Goal: Task Accomplishment & Management: Manage account settings

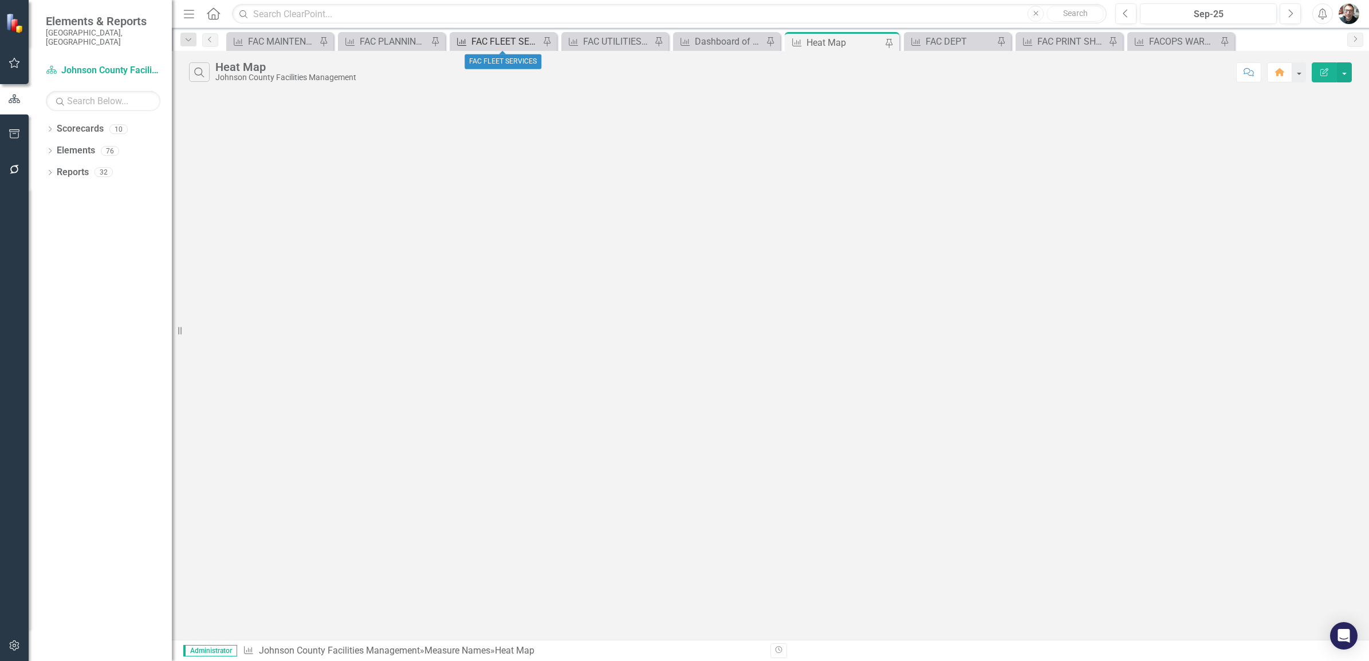
click at [491, 46] on div "FAC FLEET SERVICES" at bounding box center [505, 41] width 68 height 14
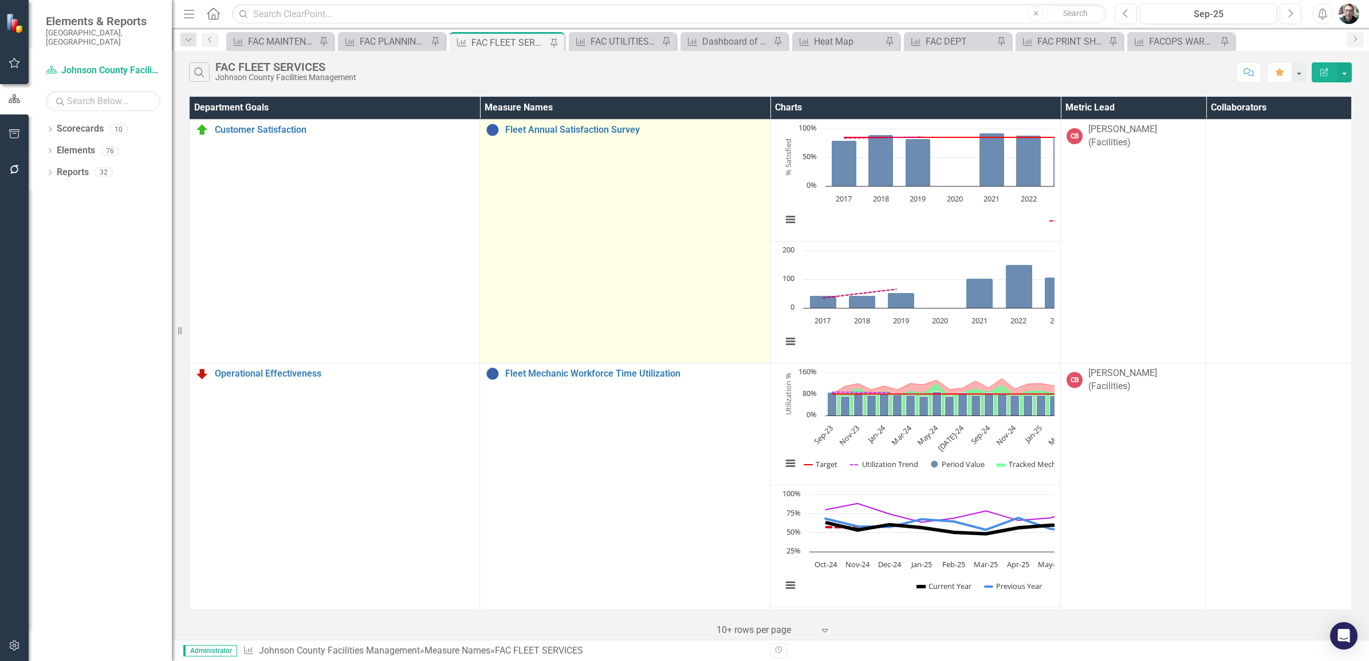
scroll to position [143, 0]
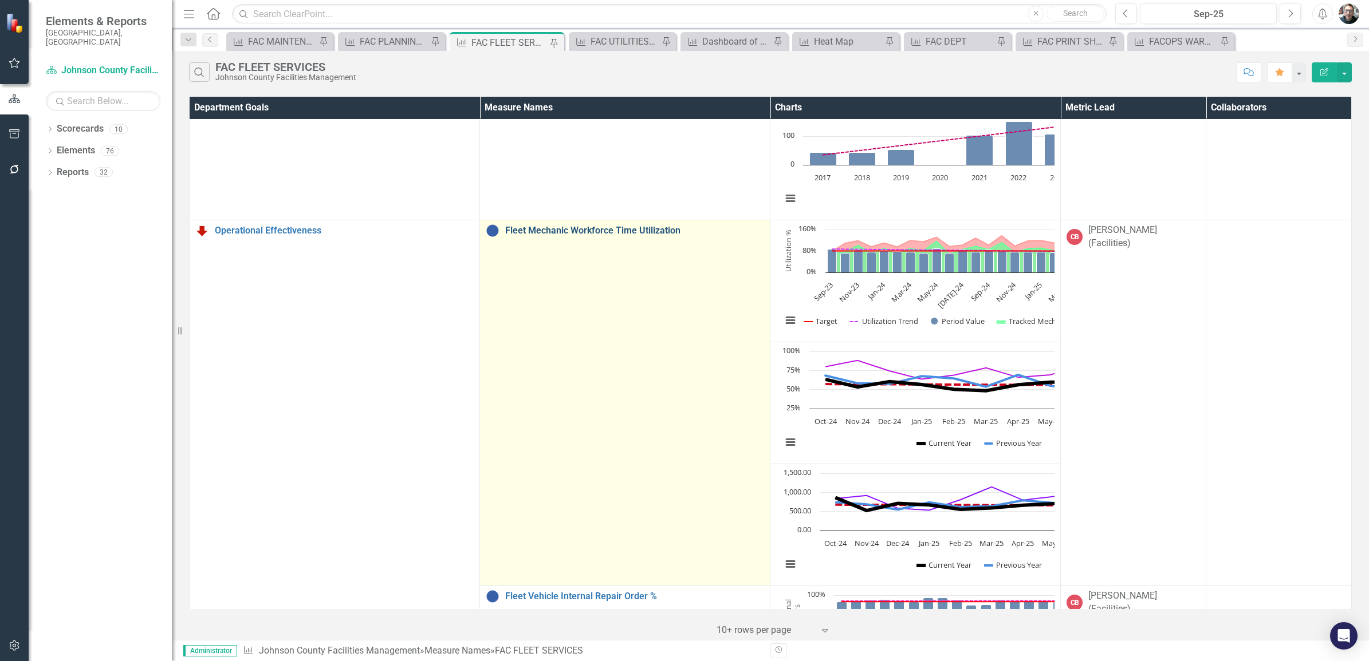
click at [518, 231] on link "Fleet Mechanic Workforce Time Utilization" at bounding box center [634, 231] width 259 height 10
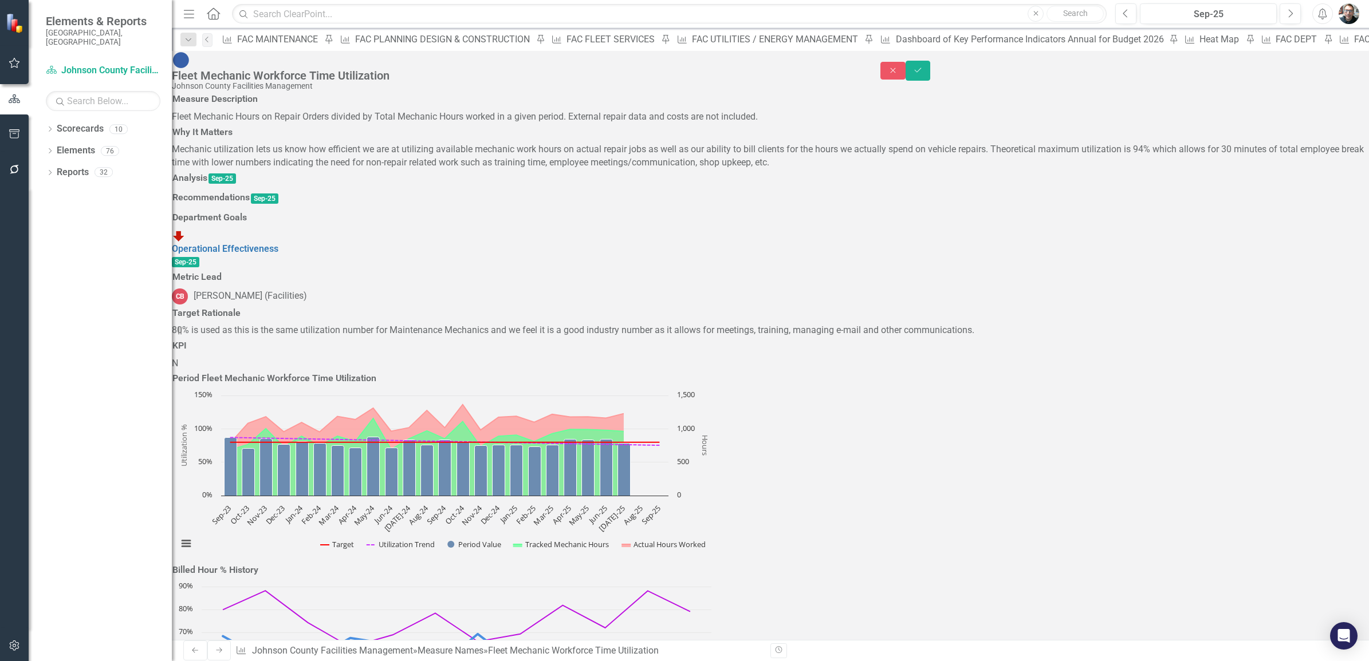
type textarea "1187"
type textarea "1068.5"
type textarea "980.2"
type textarea "833.4"
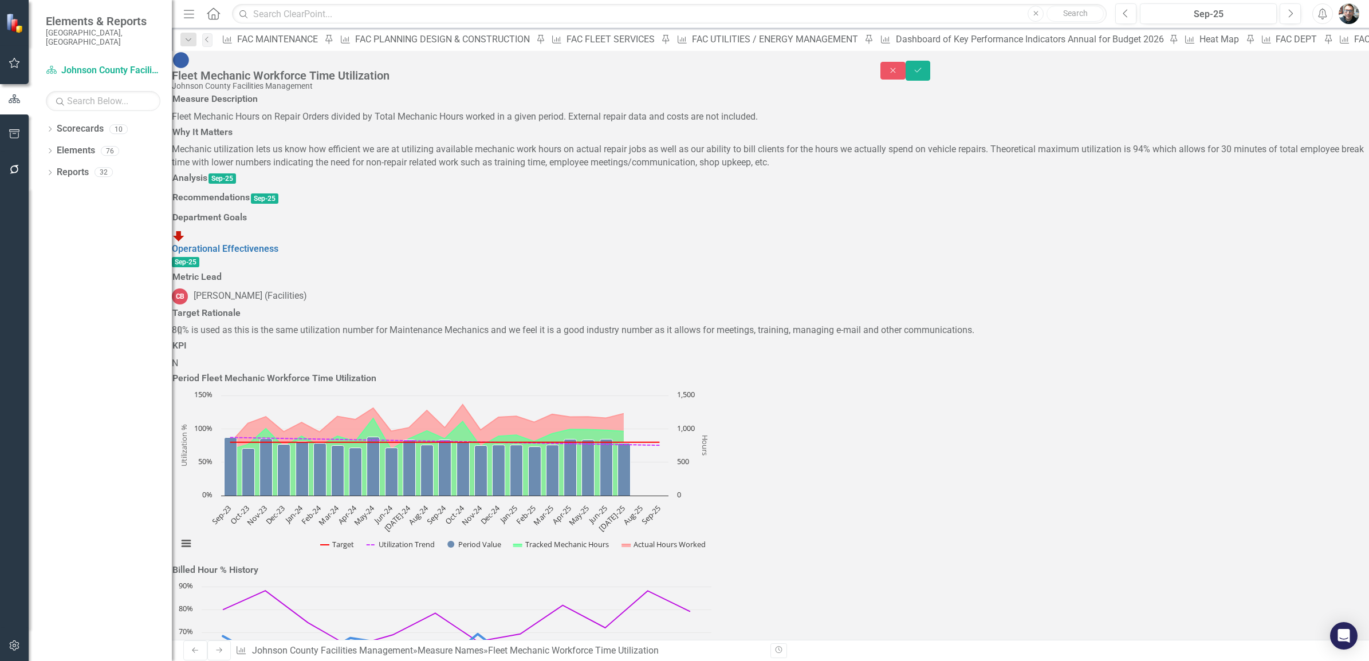
type textarea "578.8"
type textarea "684.1"
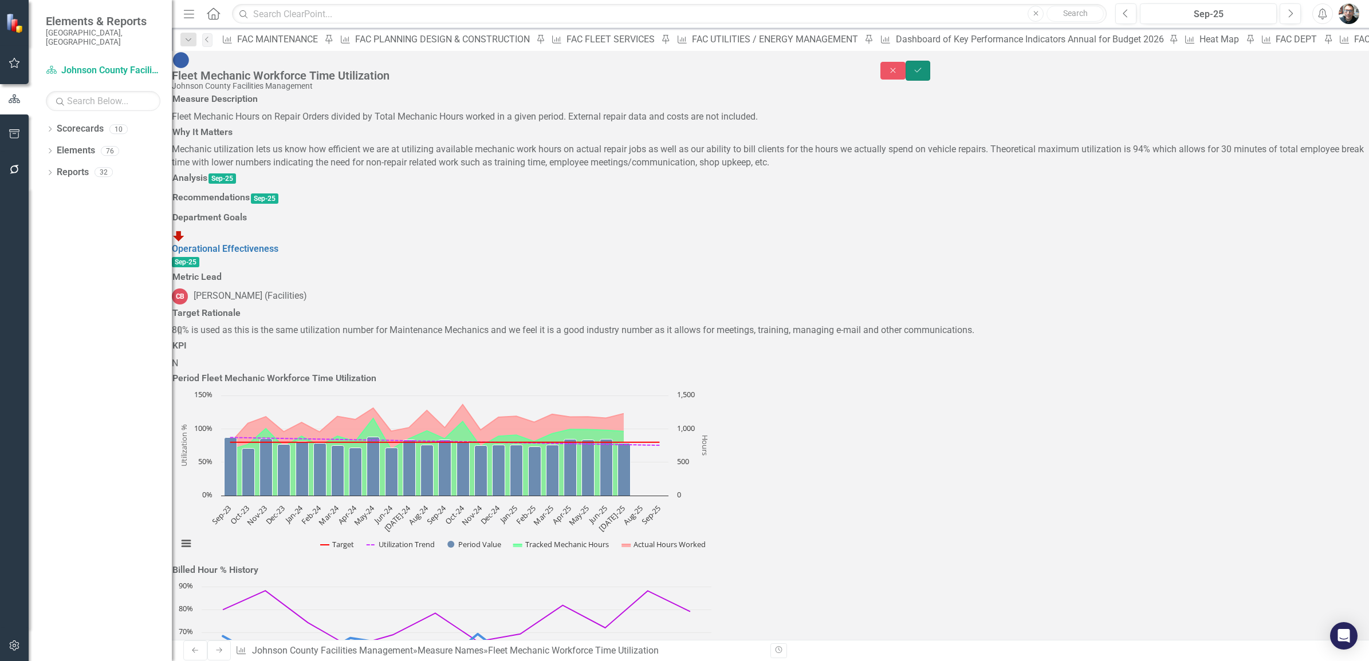
click at [923, 66] on icon "Save" at bounding box center [918, 70] width 10 height 8
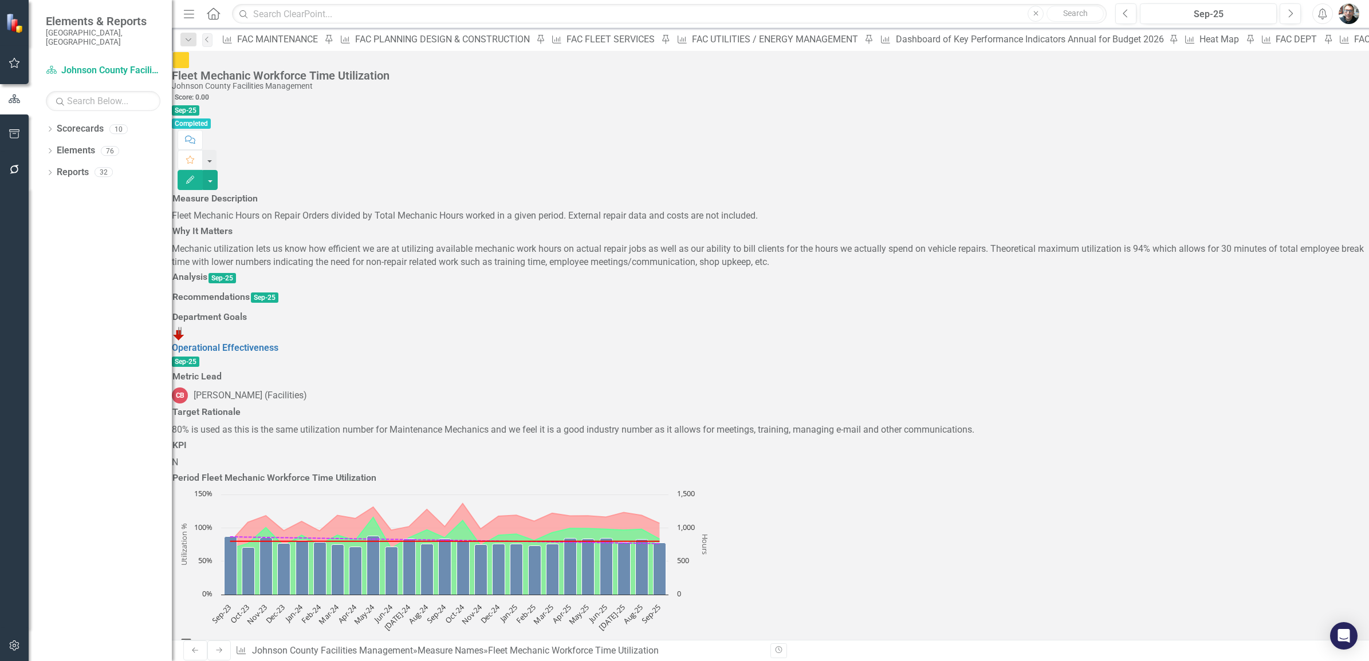
scroll to position [691, 0]
click at [207, 272] on h3 "Analysis" at bounding box center [189, 277] width 35 height 10
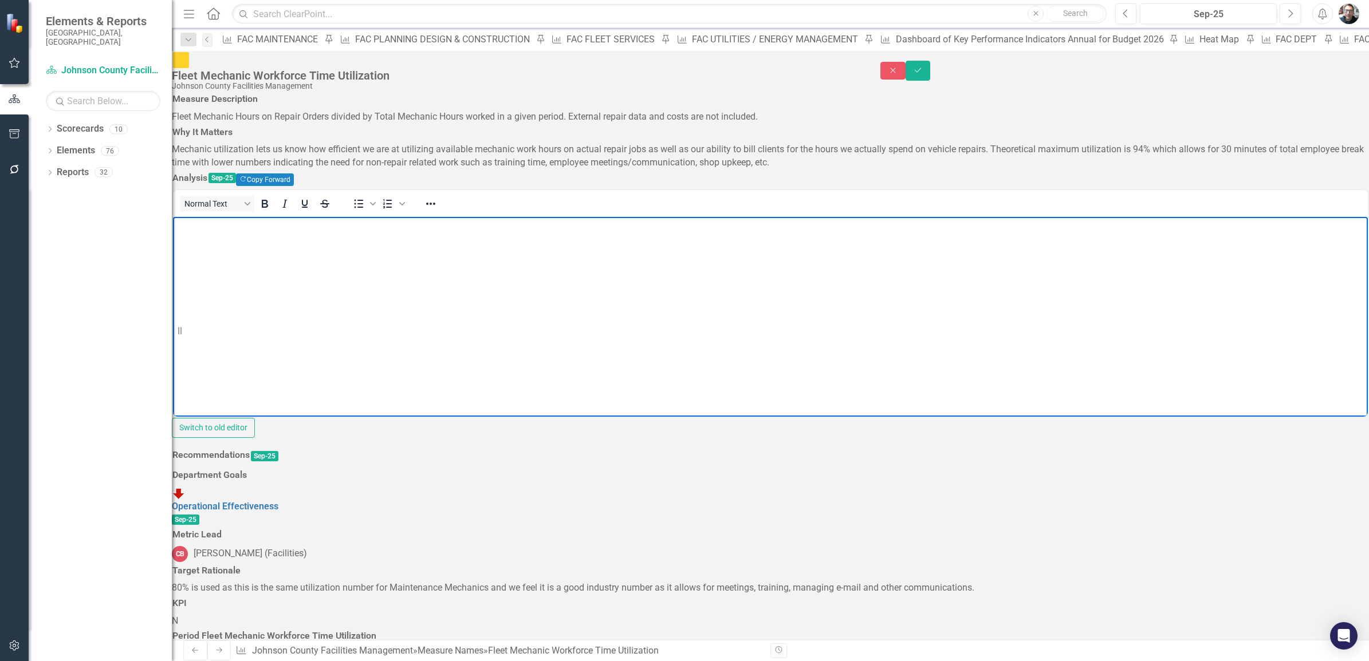
click at [243, 248] on body "Rich Text Area. Press ALT-0 for help." at bounding box center [770, 303] width 1195 height 172
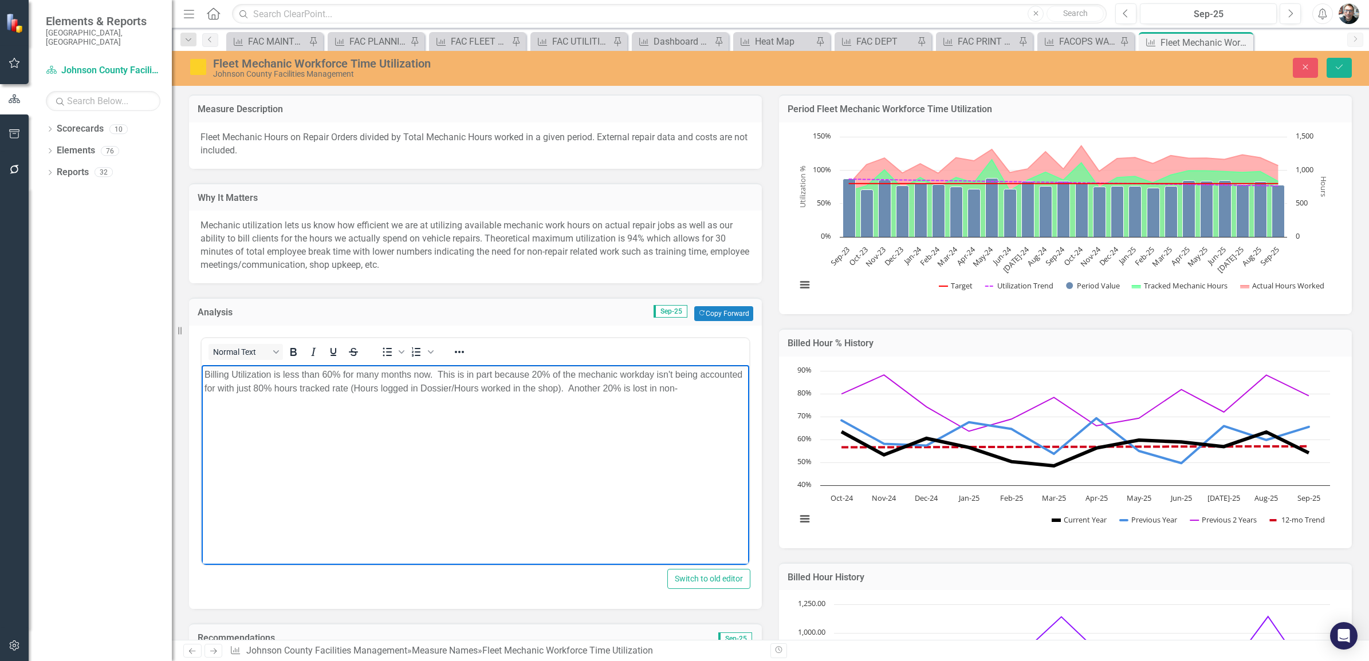
scroll to position [1313, 0]
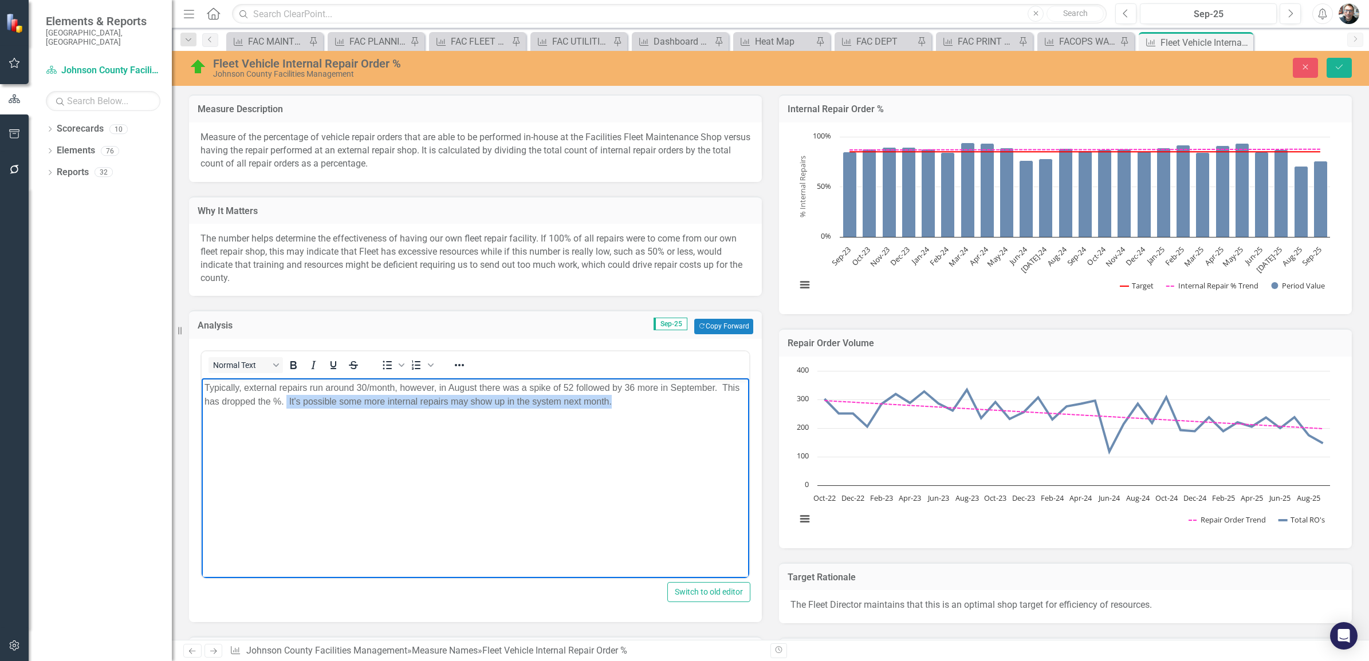
drag, startPoint x: 624, startPoint y: 400, endPoint x: 286, endPoint y: 404, distance: 337.9
click at [286, 404] on p "Typically, external repairs run around 30/month, however, in August there was a…" at bounding box center [475, 394] width 542 height 27
copy p "It's possible some more internal repairs may show up in the system next month."
click at [560, 506] on body "Typically, external repairs run around 30/month, however, in August there was a…" at bounding box center [476, 464] width 548 height 172
click at [649, 422] on body "Typically, external repairs run around 30/month, however, in August there was a…" at bounding box center [476, 464] width 548 height 172
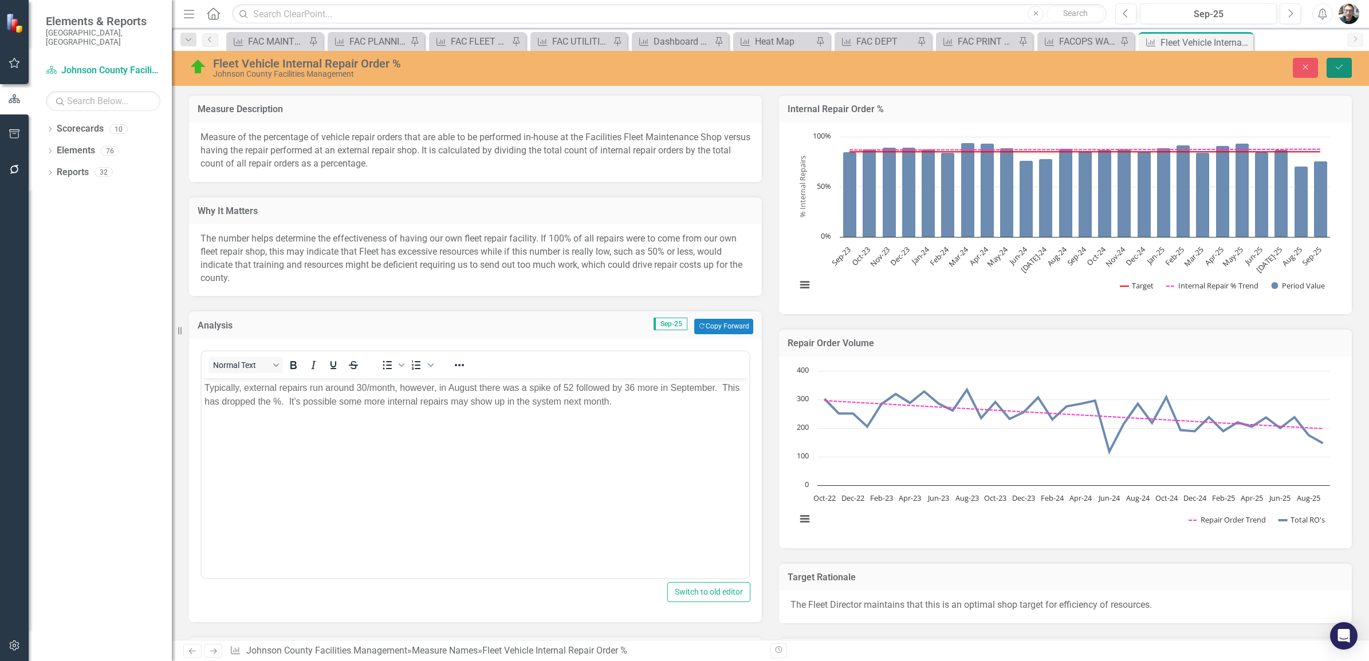
click at [1330, 61] on button "Save" at bounding box center [1338, 68] width 25 height 20
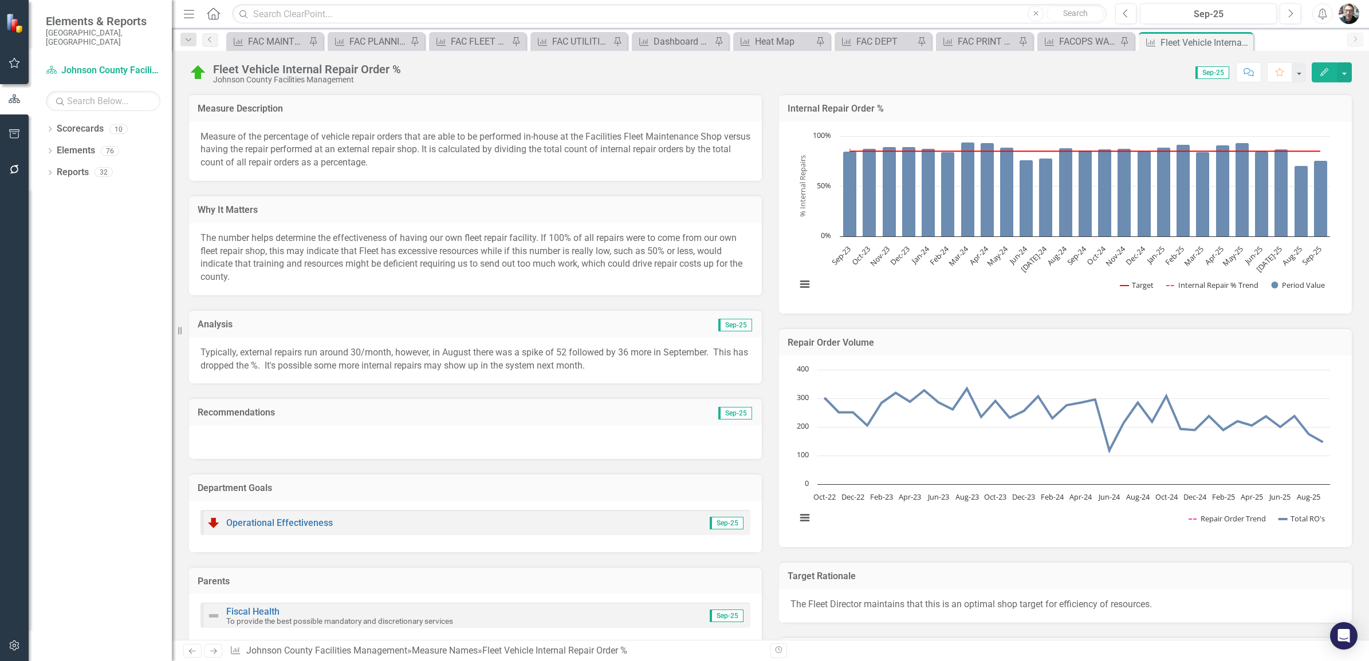
click at [544, 327] on td "Sep-25" at bounding box center [614, 325] width 278 height 15
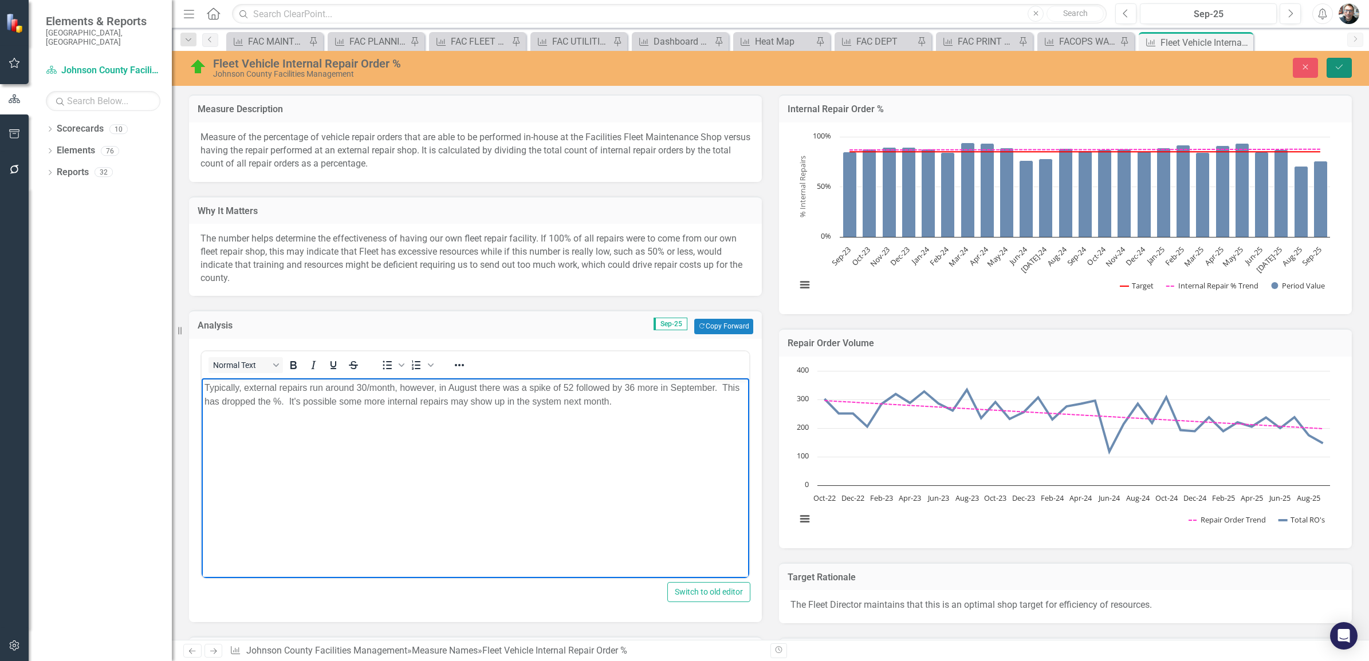
click at [1337, 67] on icon "Save" at bounding box center [1339, 67] width 10 height 8
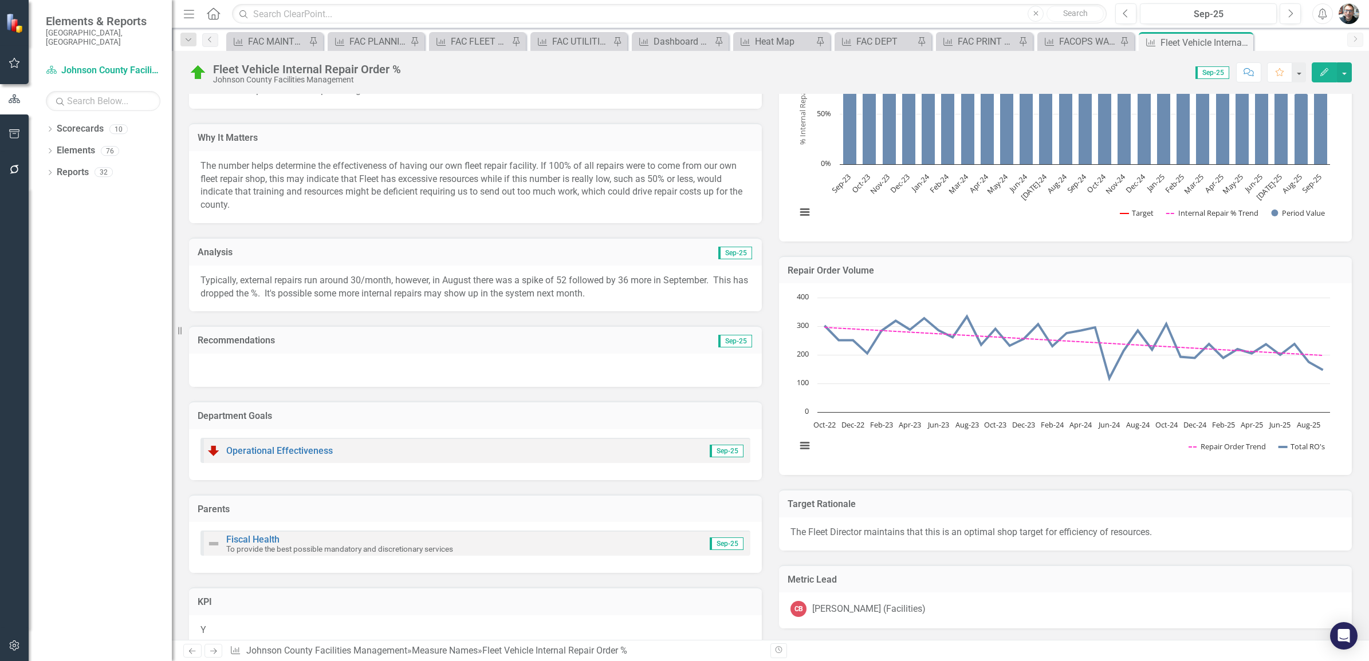
scroll to position [72, 0]
click at [1229, 39] on icon "Pin" at bounding box center [1228, 42] width 9 height 11
click at [631, 42] on icon "Pin" at bounding box center [633, 42] width 9 height 11
click at [1243, 42] on icon "Close" at bounding box center [1242, 42] width 11 height 9
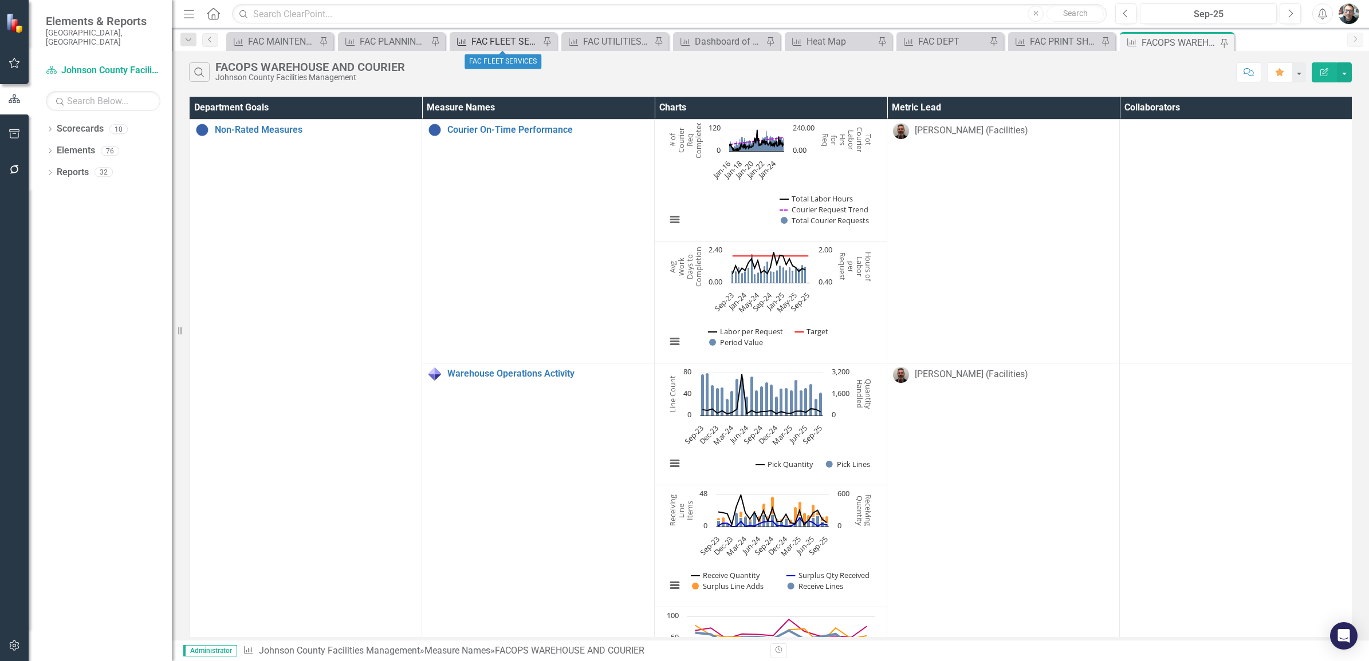
click at [514, 38] on div "FAC FLEET SERVICES" at bounding box center [505, 41] width 68 height 14
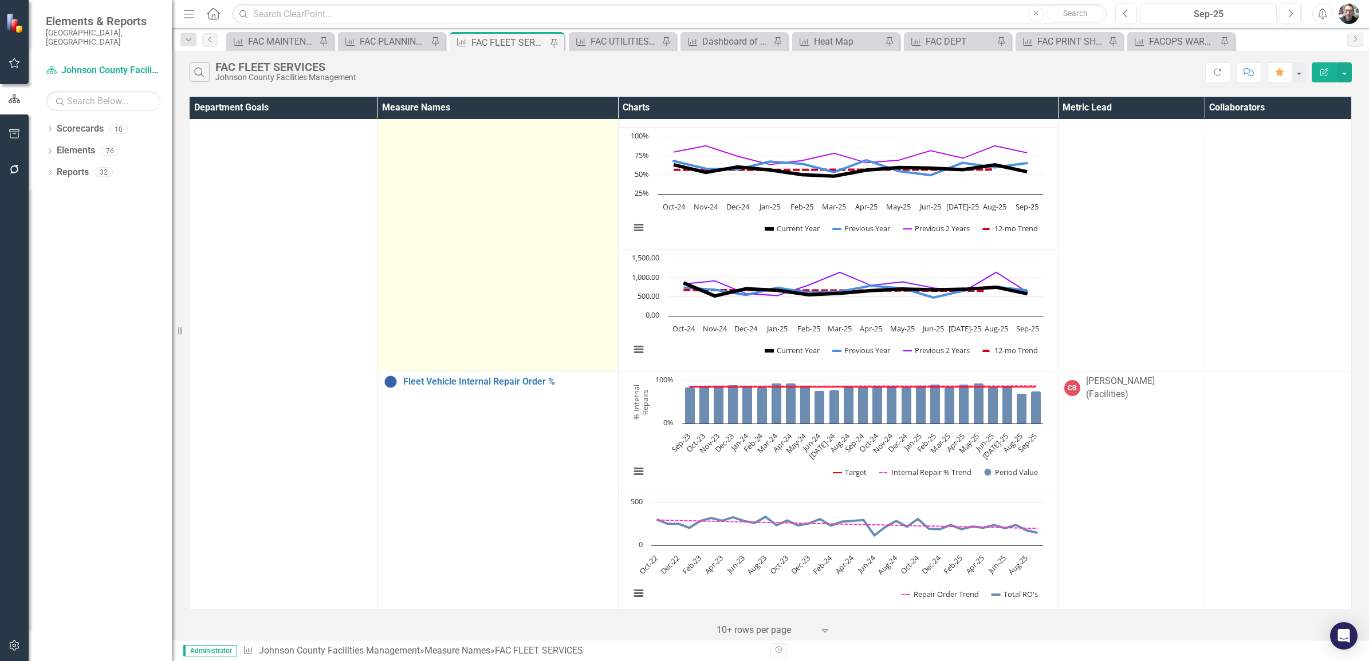
scroll to position [573, 0]
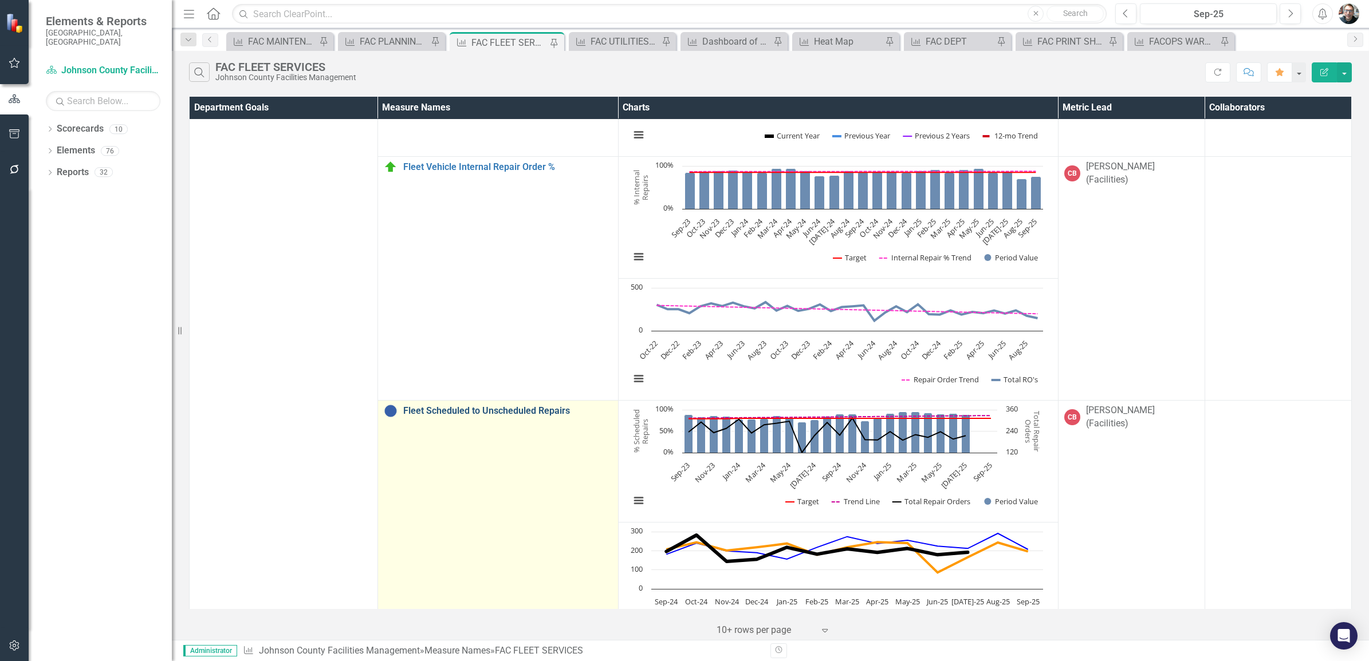
click at [497, 412] on link "Fleet Scheduled to Unscheduled Repairs" at bounding box center [507, 411] width 209 height 10
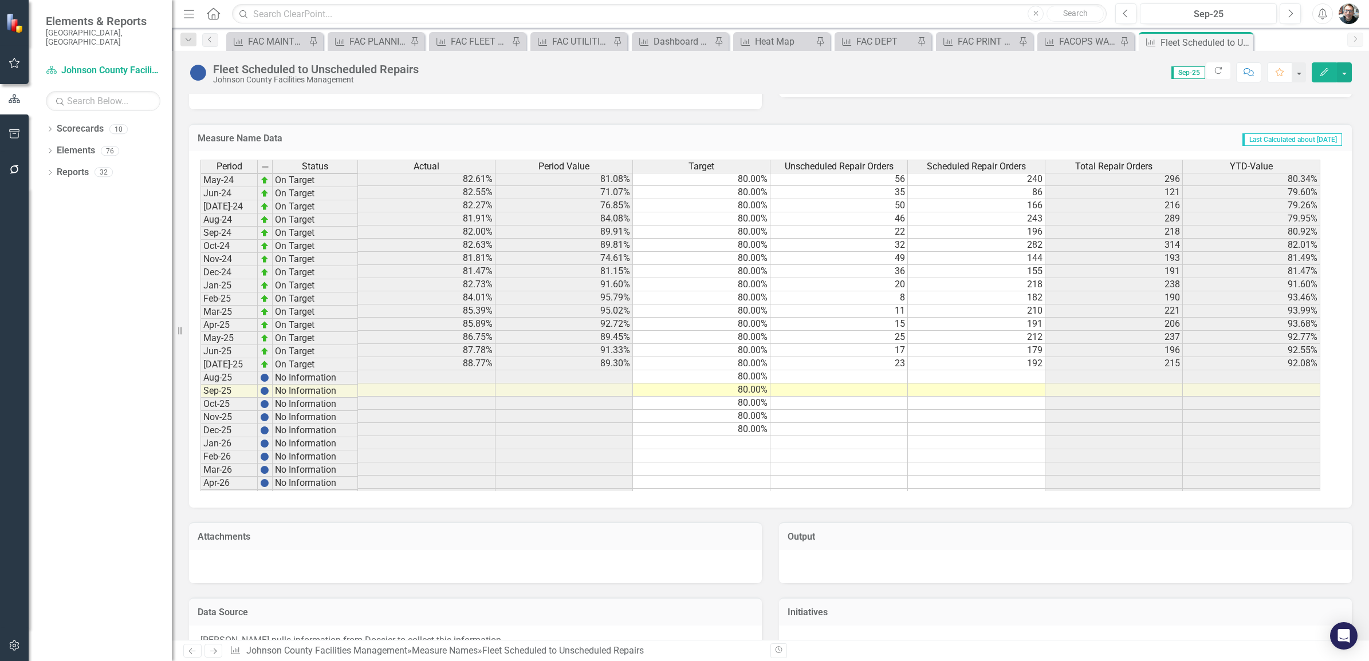
scroll to position [1002, 0]
click at [1015, 355] on tbody "Jul-23 On Target 79.59% 81.23% 79.00% 49 212 261 80.01% Aug-23 On Target 79.92%…" at bounding box center [760, 337] width 1120 height 593
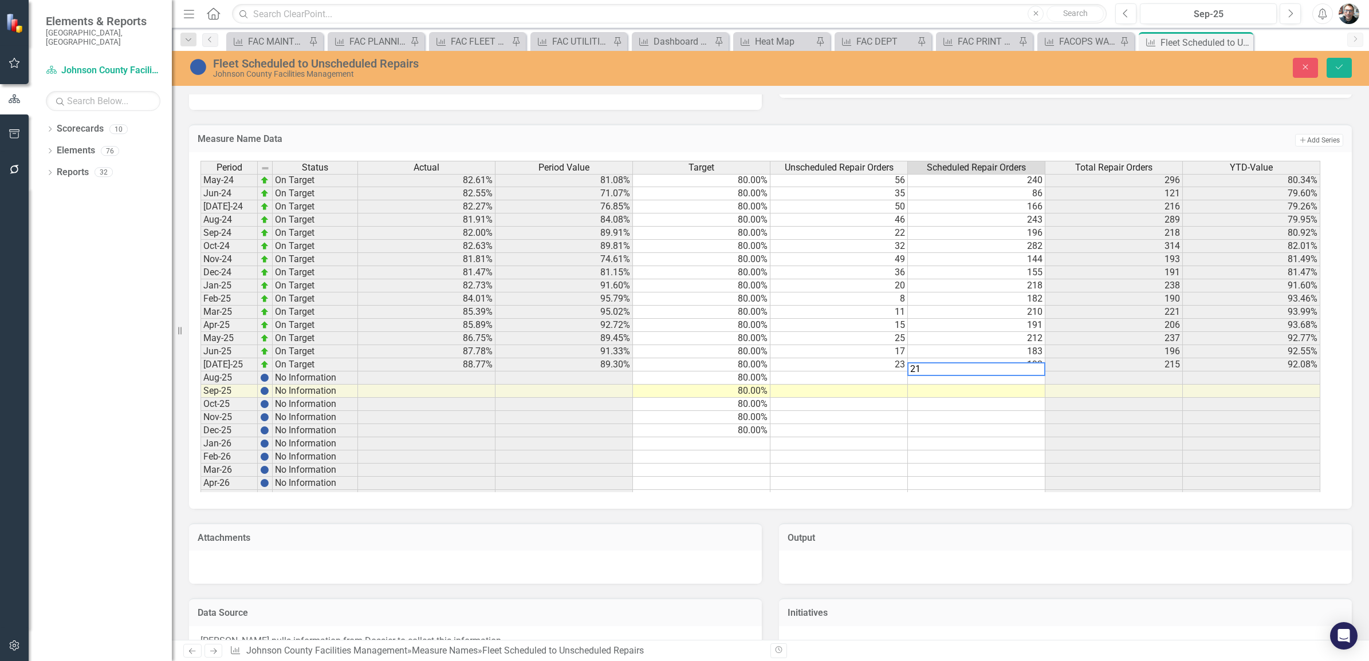
type textarea "216"
type textarea "163"
type textarea "141"
click at [880, 353] on td "17" at bounding box center [838, 351] width 137 height 13
click at [852, 377] on td at bounding box center [838, 378] width 137 height 13
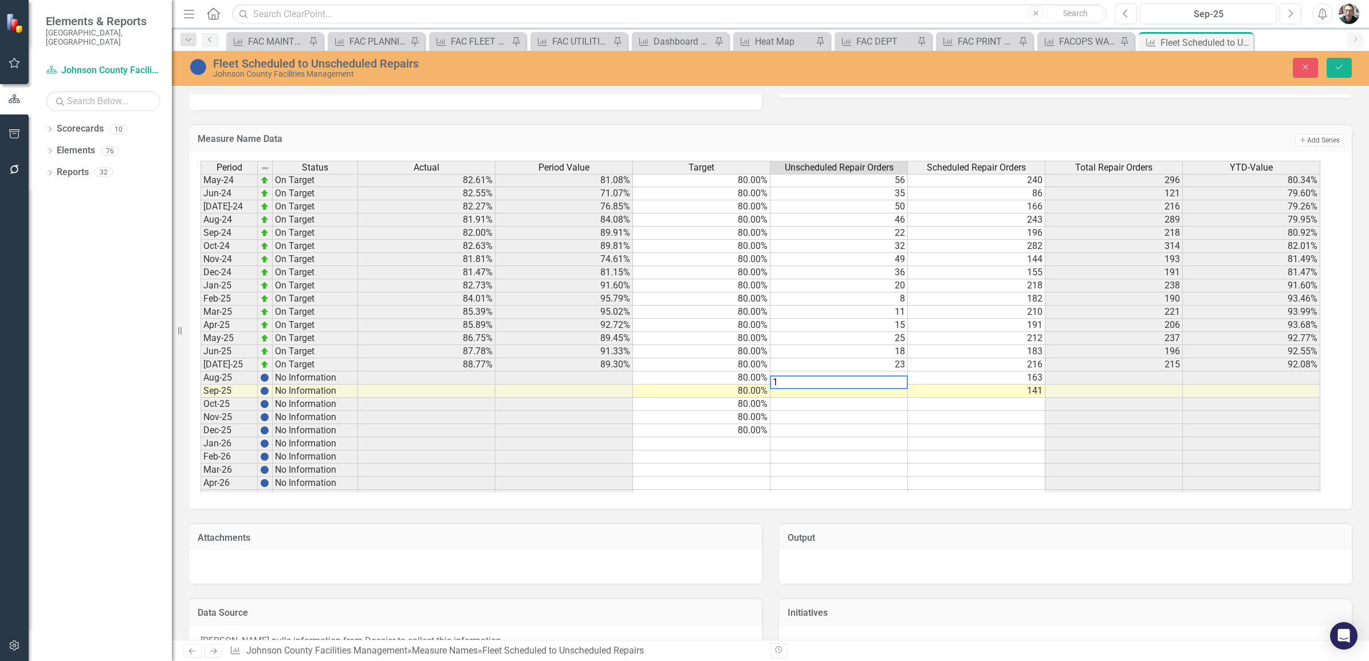
type textarea "13"
type textarea "6"
click at [1341, 67] on icon "Save" at bounding box center [1339, 67] width 10 height 8
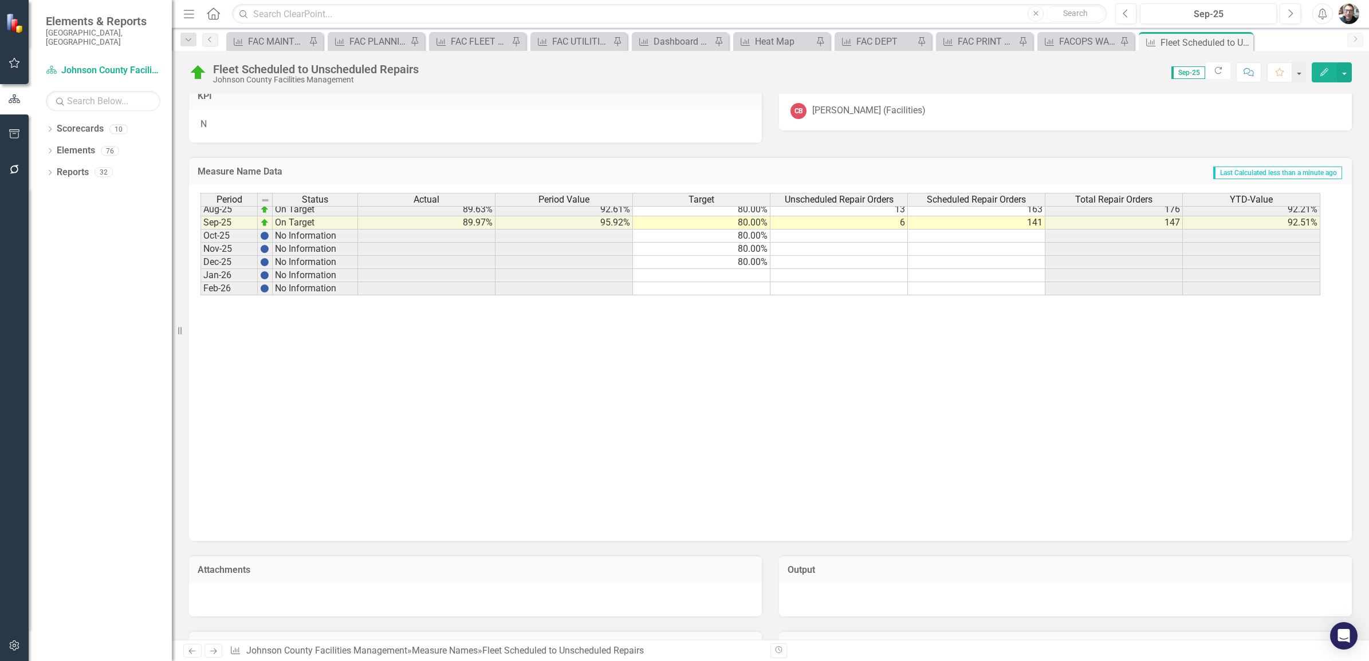
scroll to position [1217, 0]
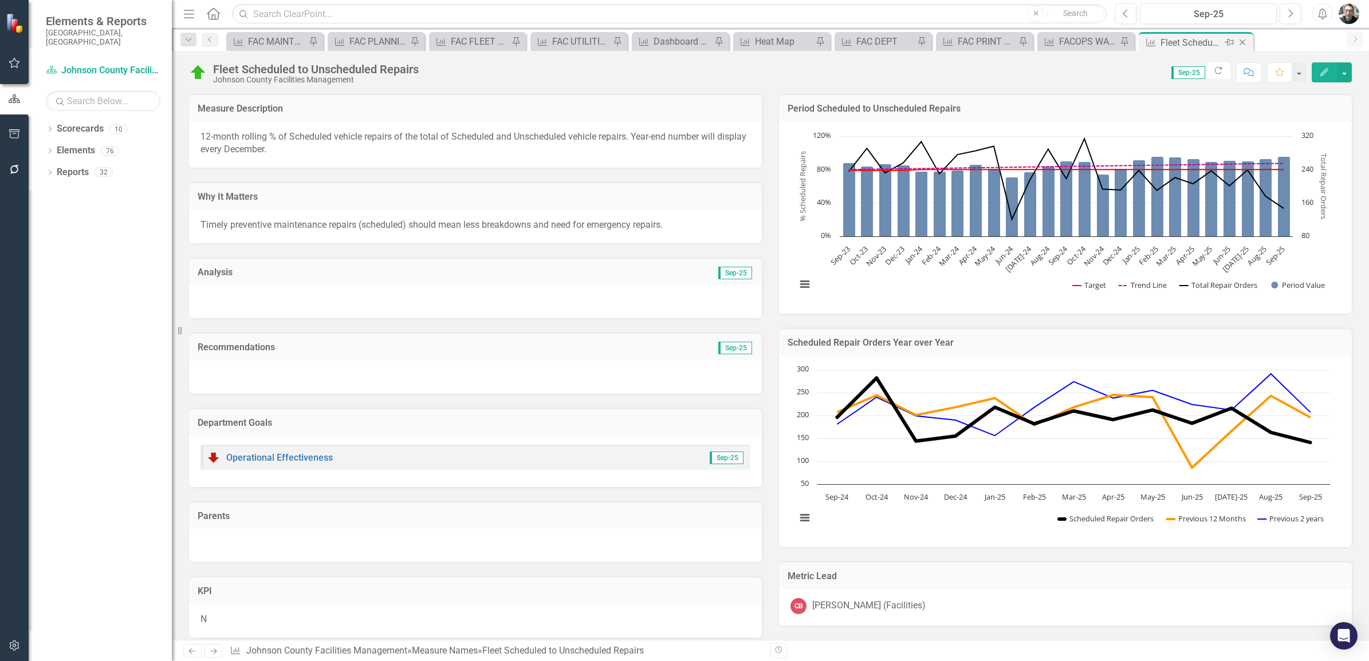
click at [1226, 41] on icon "Pin" at bounding box center [1228, 42] width 9 height 11
click at [632, 41] on icon at bounding box center [633, 43] width 9 height 7
click at [1242, 40] on icon "Close" at bounding box center [1242, 42] width 11 height 9
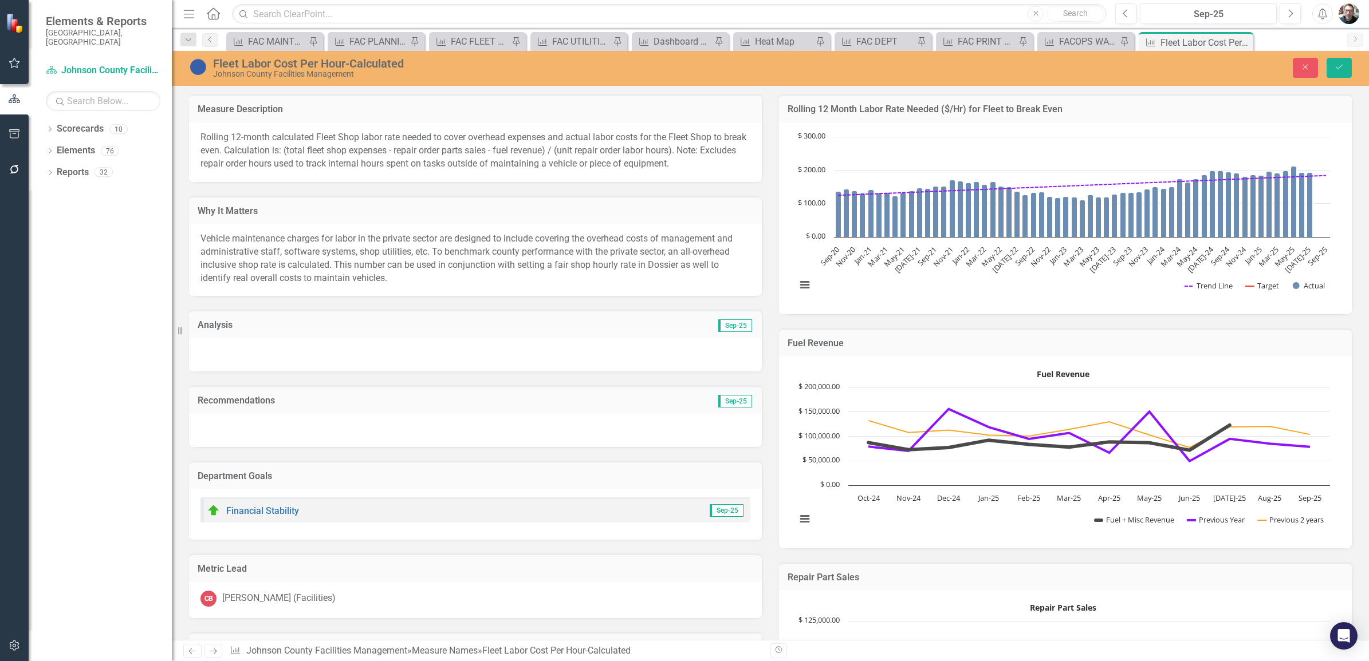
scroll to position [1145, 0]
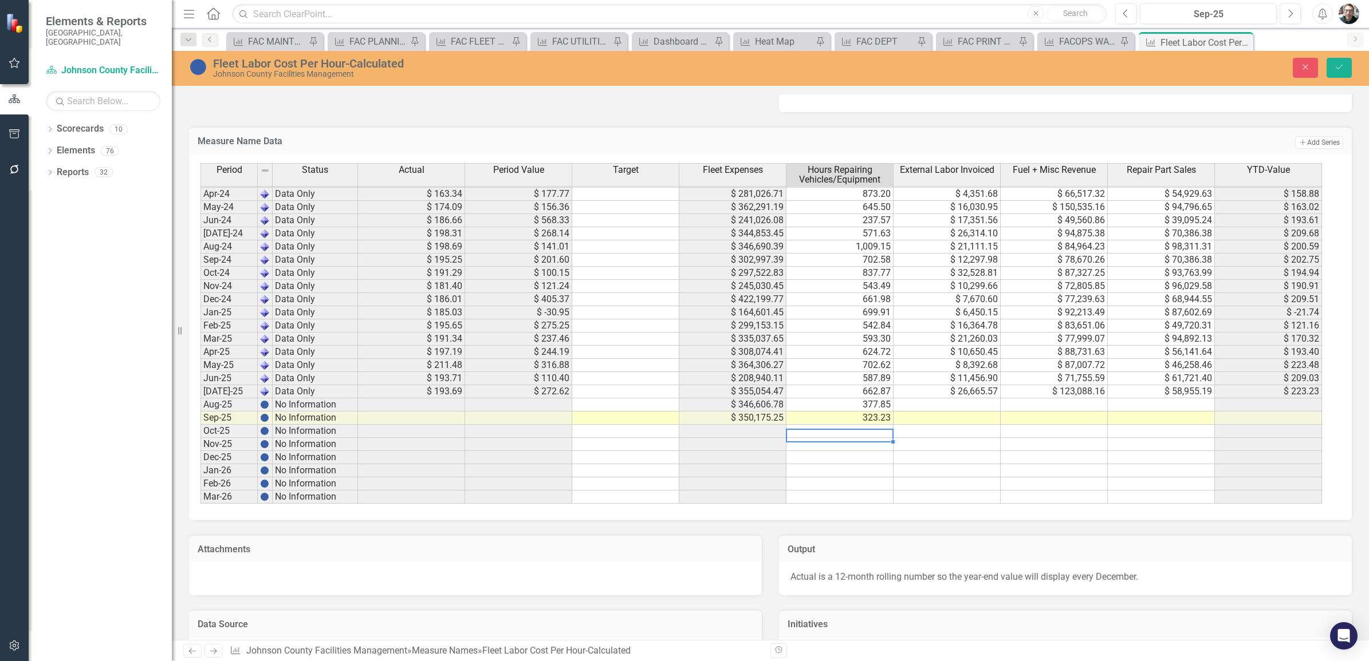
click at [972, 369] on td "$ 8,392.68" at bounding box center [946, 365] width 107 height 13
type textarea "27543.57"
type textarea "24802.24"
type textarea "25713.88"
click at [1080, 395] on td "$ 123,088.16" at bounding box center [1054, 391] width 107 height 13
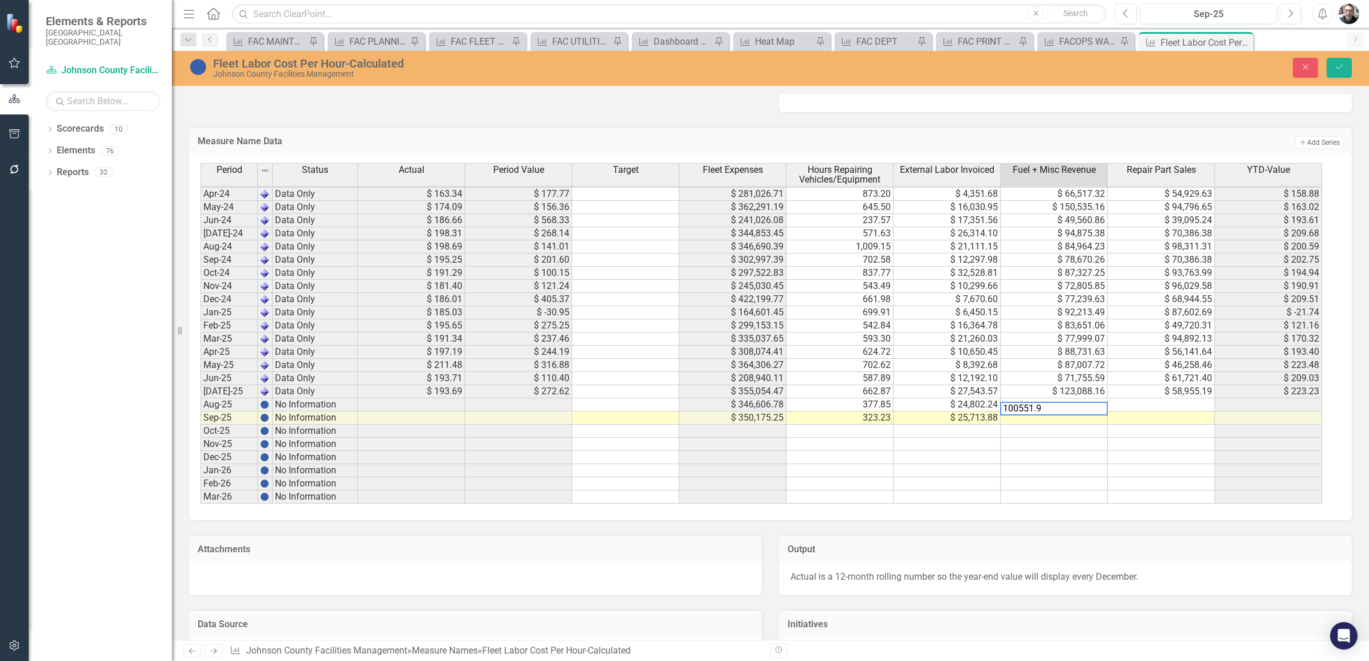
type textarea "100551.96"
type textarea "4047.49"
click at [1182, 393] on td "$ 58,955.19" at bounding box center [1161, 391] width 107 height 13
click at [1182, 380] on td "$ 61,721.40" at bounding box center [1161, 378] width 107 height 13
type textarea "81066.77"
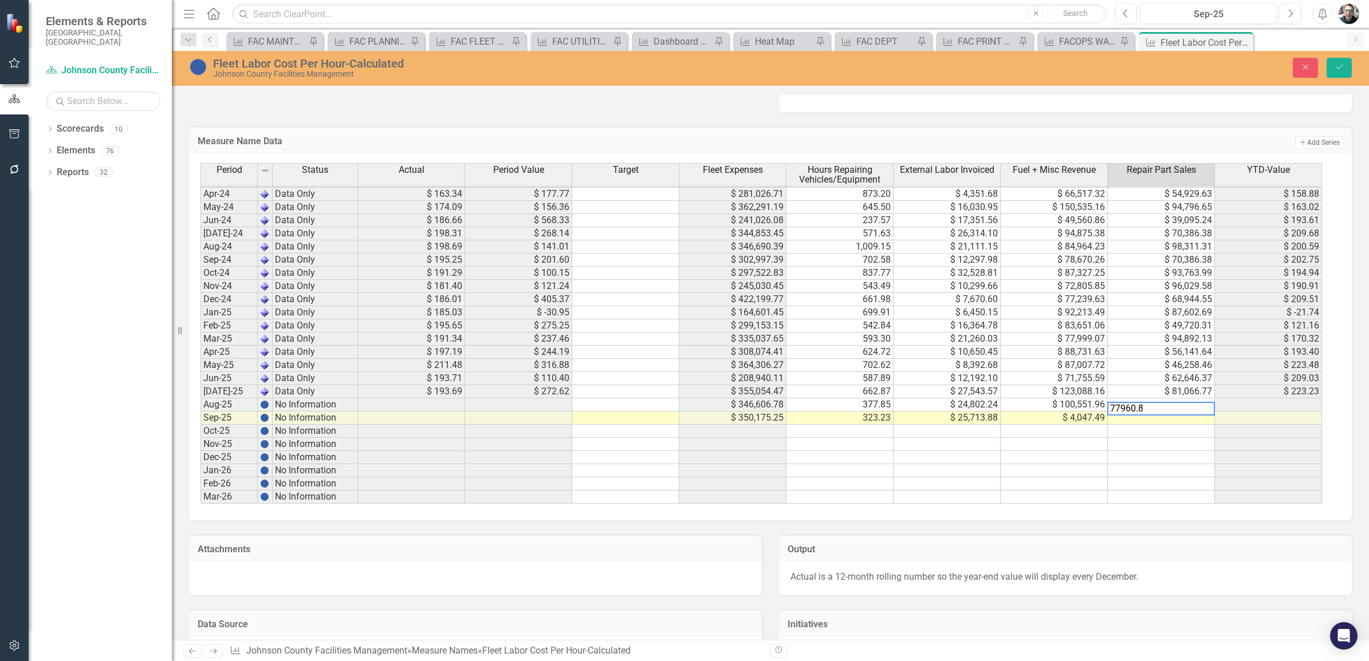
type textarea "77960.82"
type textarea "65452.03"
click at [1335, 69] on icon "Save" at bounding box center [1339, 67] width 10 height 8
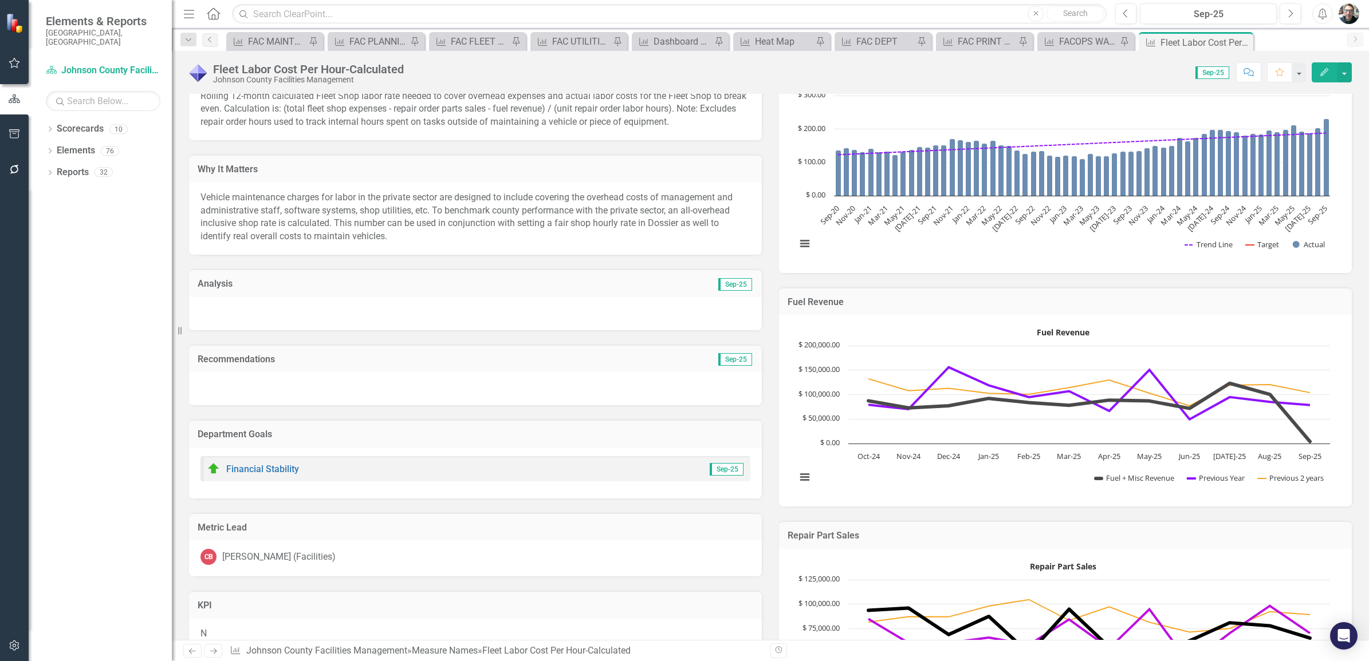
scroll to position [0, 0]
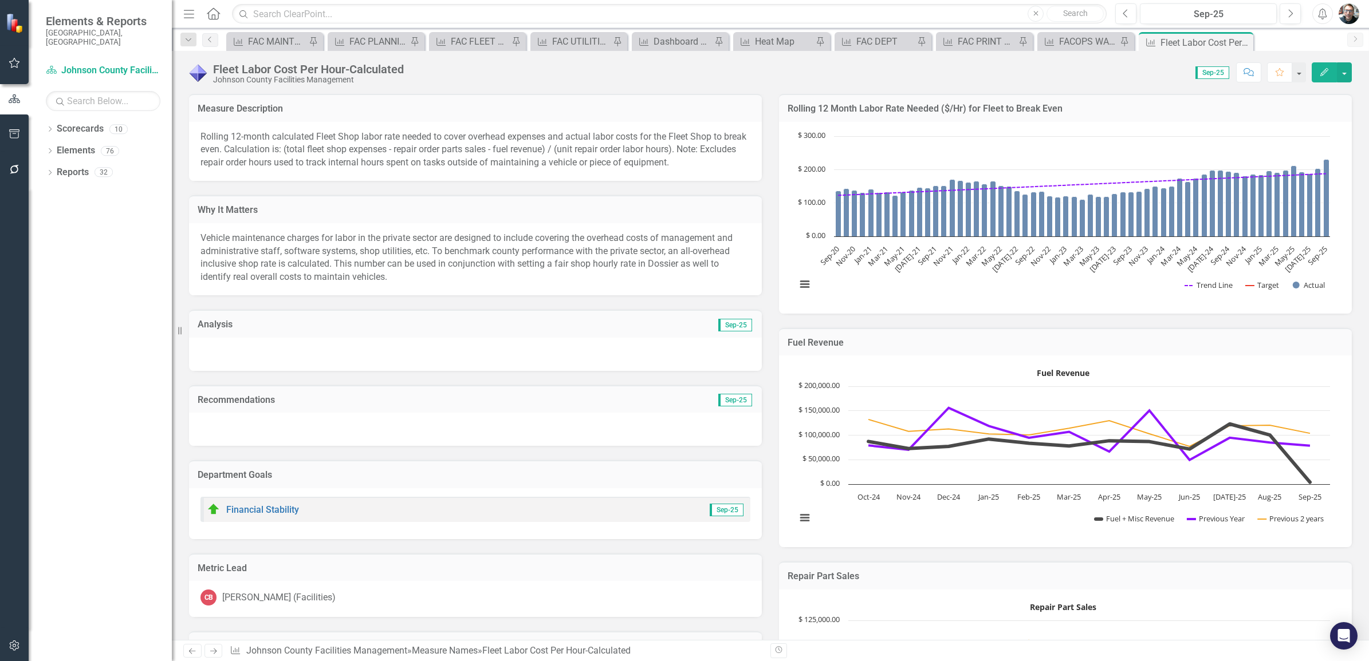
click at [227, 322] on h3 "Analysis" at bounding box center [337, 325] width 278 height 10
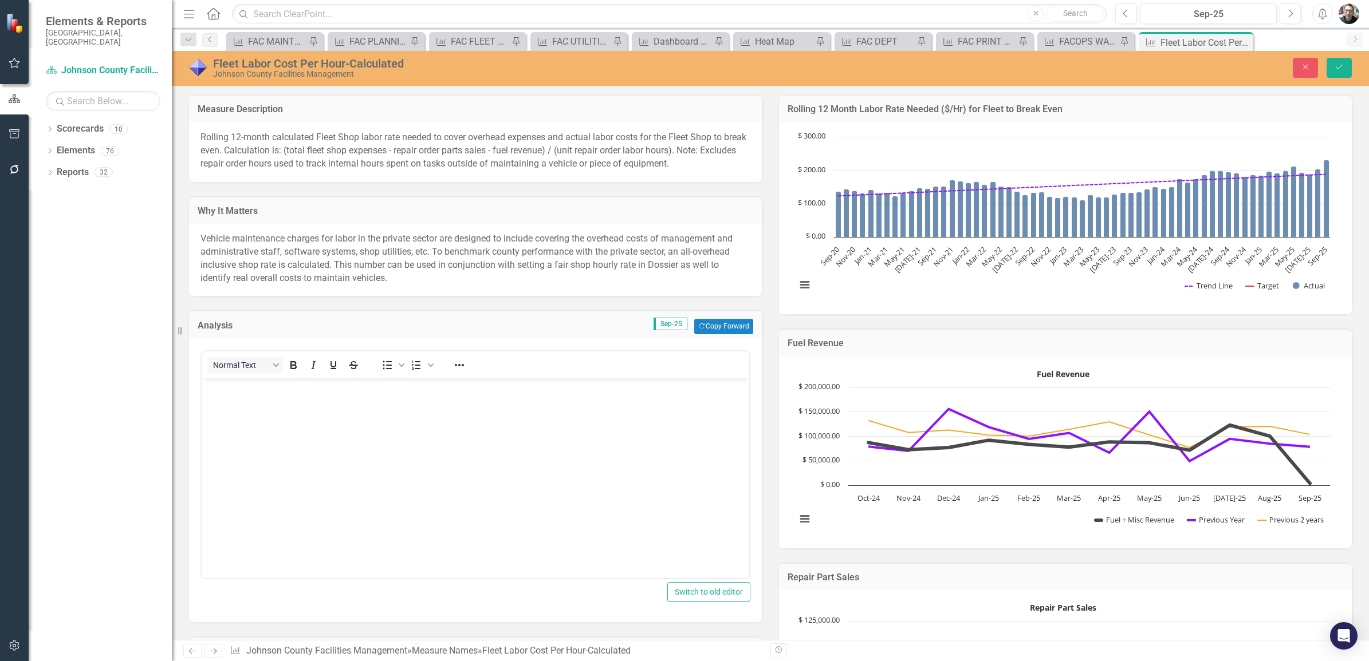
click at [300, 421] on body "Rich Text Area. Press ALT-0 for help." at bounding box center [476, 464] width 548 height 172
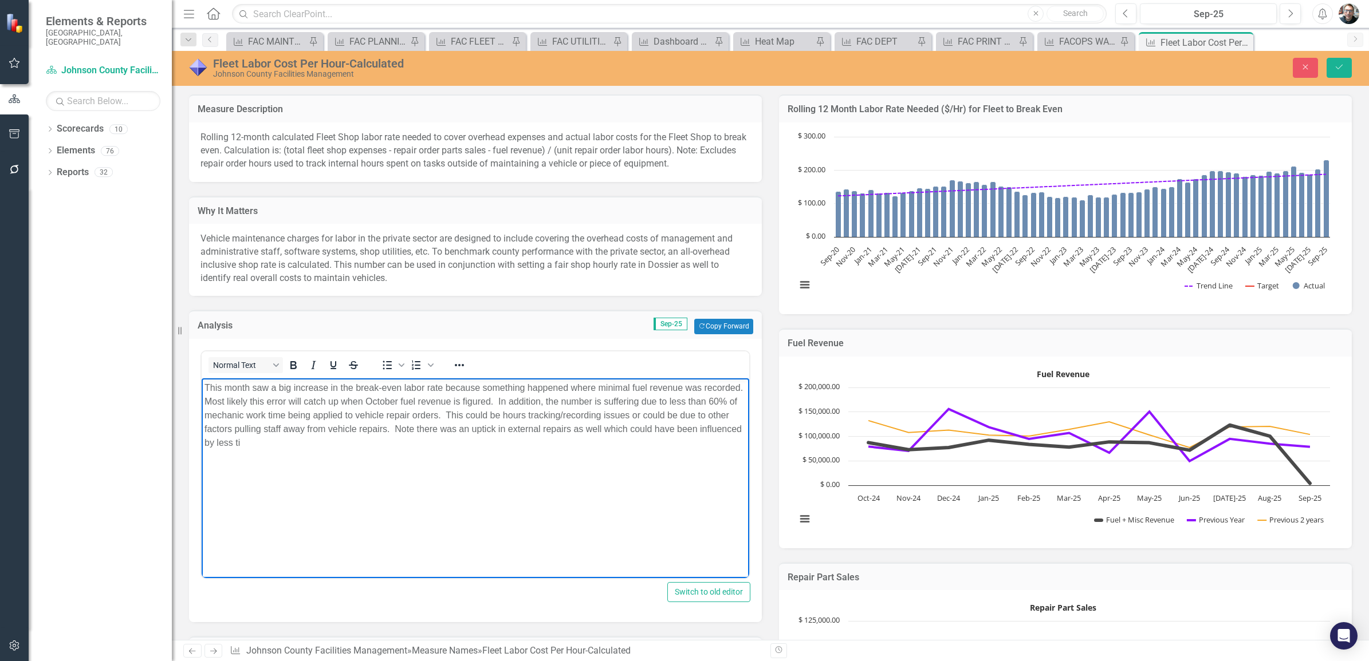
scroll to position [1145, 0]
click at [1332, 69] on button "Save" at bounding box center [1338, 68] width 25 height 20
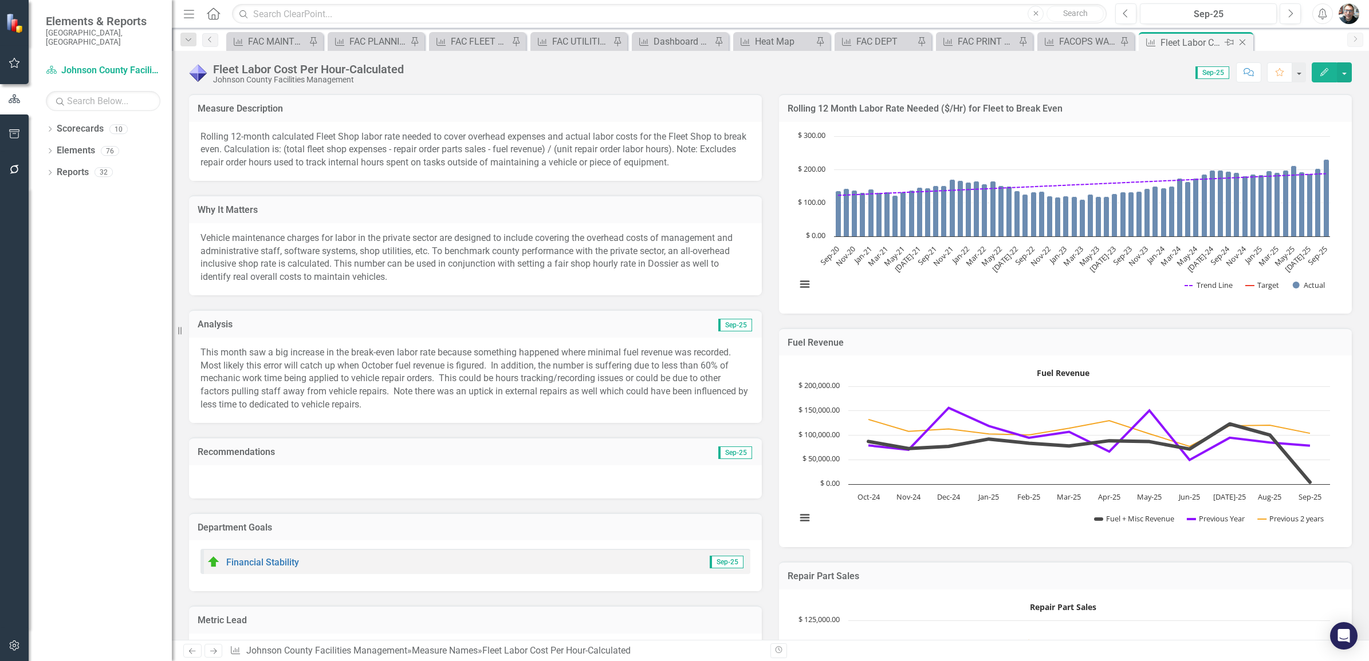
click at [1230, 40] on icon "Pin" at bounding box center [1228, 42] width 9 height 11
click at [633, 41] on icon "Pin" at bounding box center [633, 42] width 9 height 11
click at [1241, 42] on icon "Close" at bounding box center [1242, 42] width 11 height 9
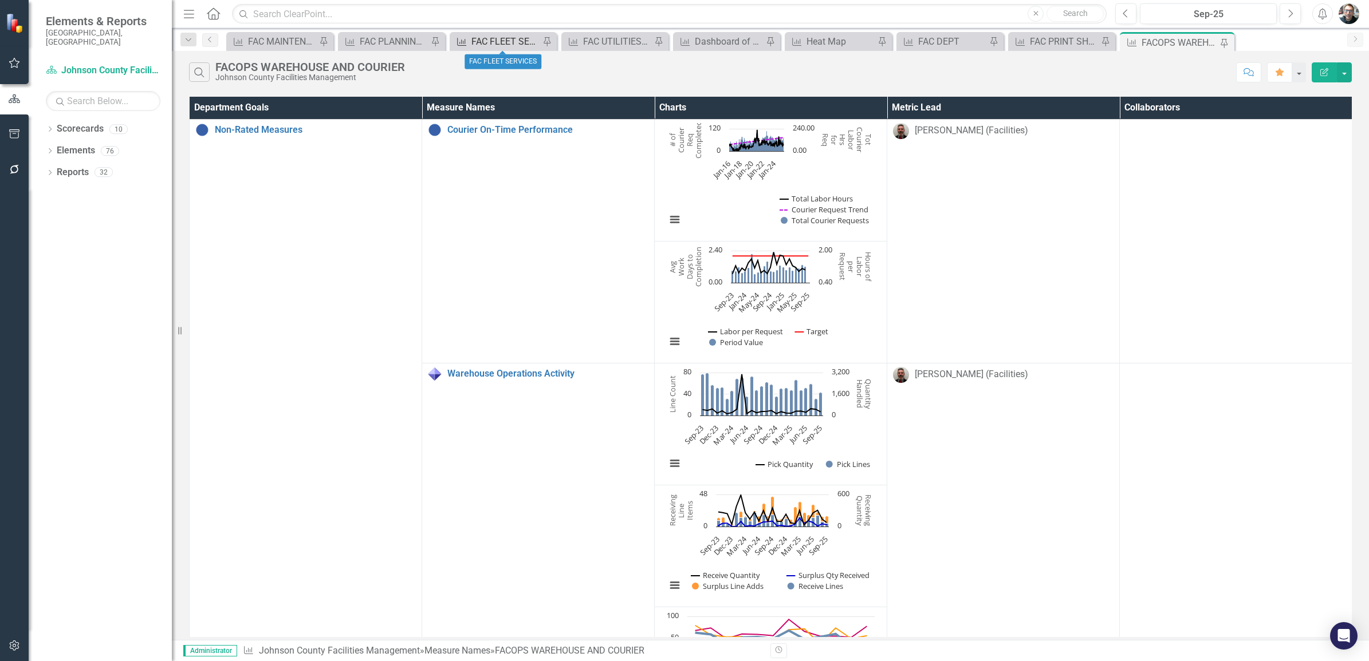
click at [510, 38] on div "FAC FLEET SERVICES" at bounding box center [505, 41] width 68 height 14
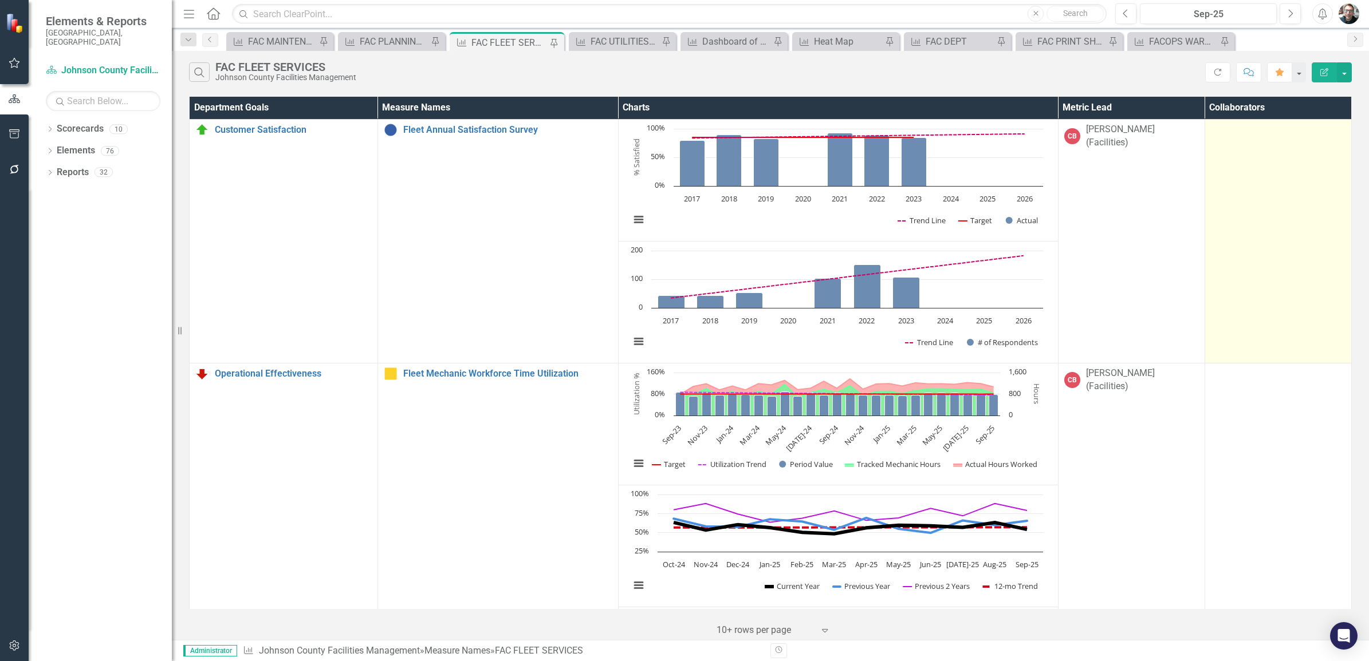
click at [1241, 340] on td at bounding box center [1277, 241] width 147 height 244
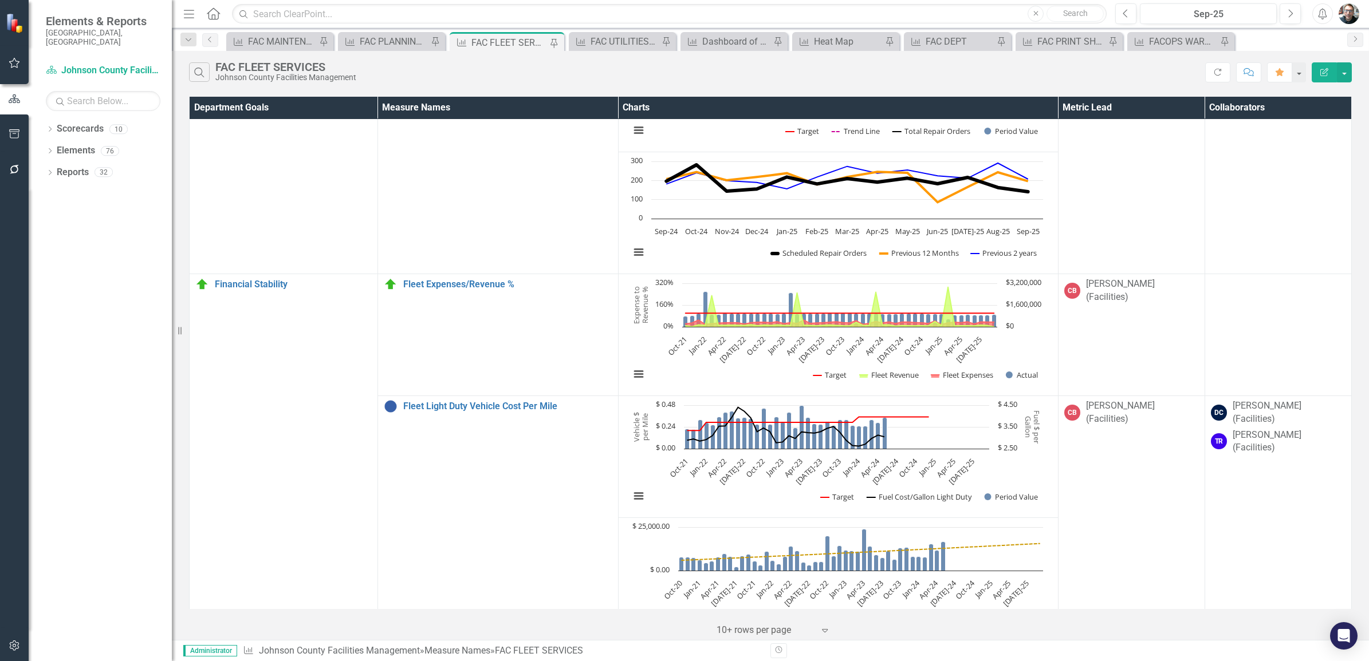
scroll to position [931, 0]
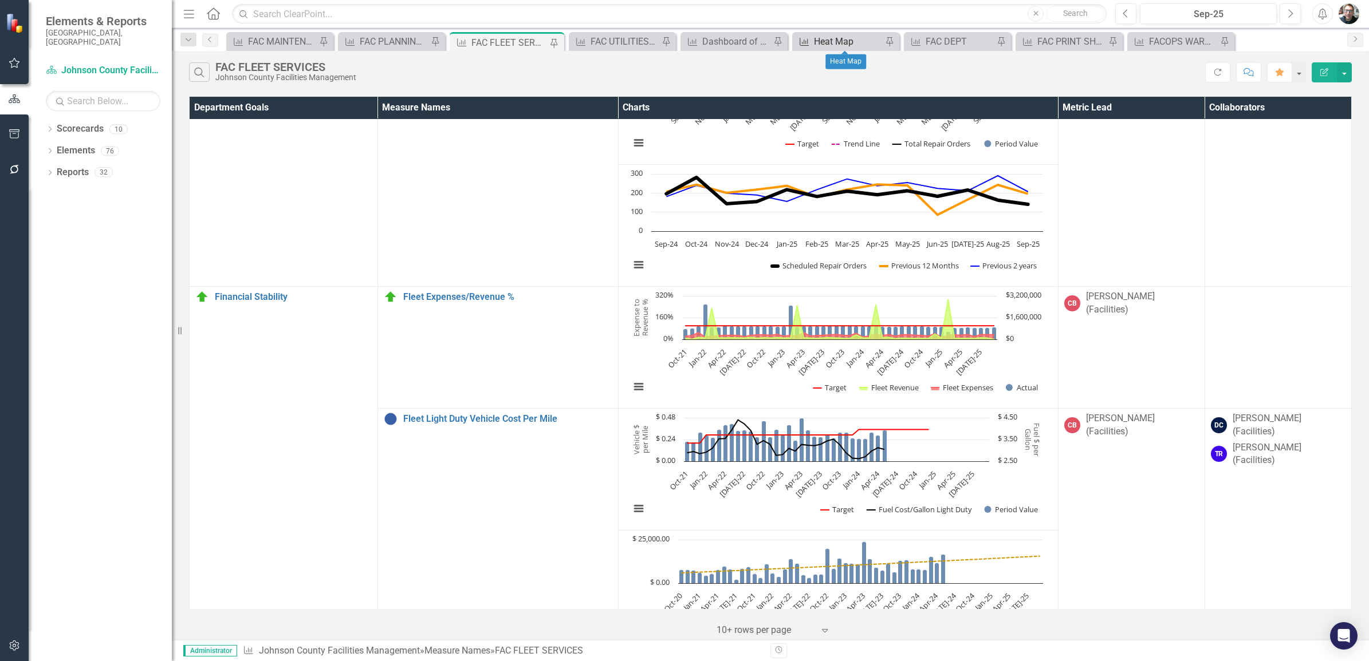
click at [849, 41] on div "Heat Map" at bounding box center [848, 41] width 68 height 14
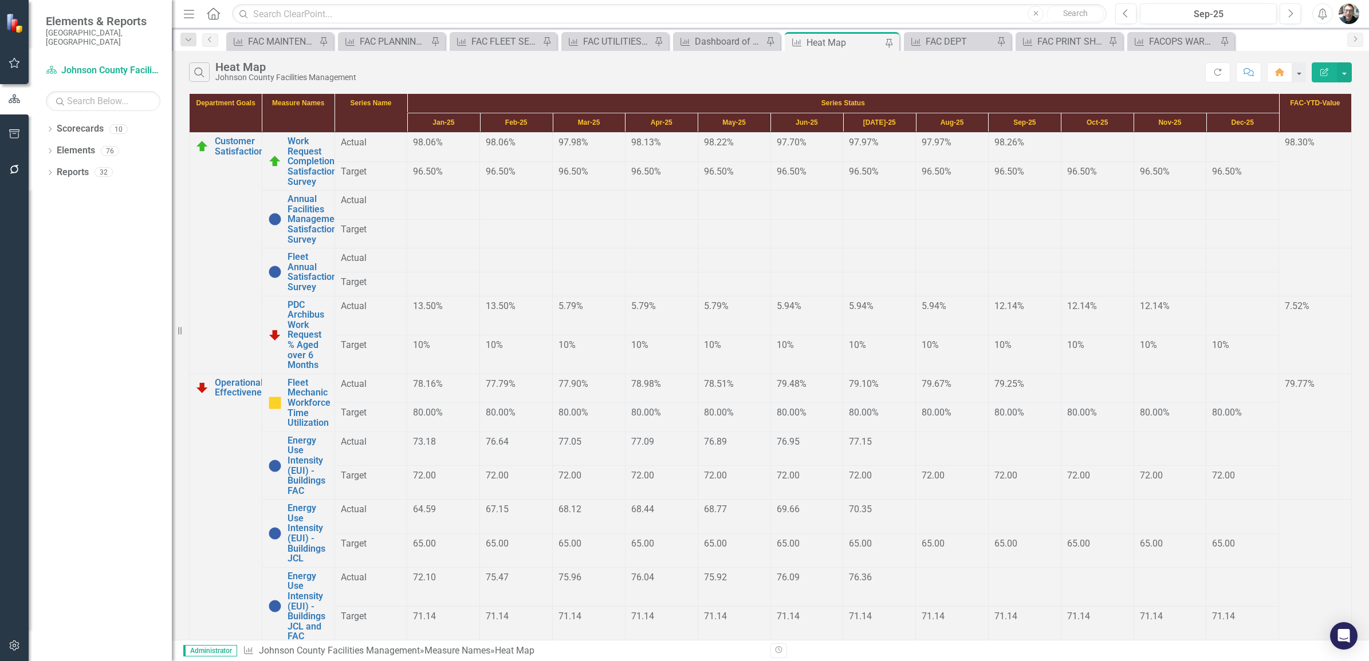
scroll to position [262, 0]
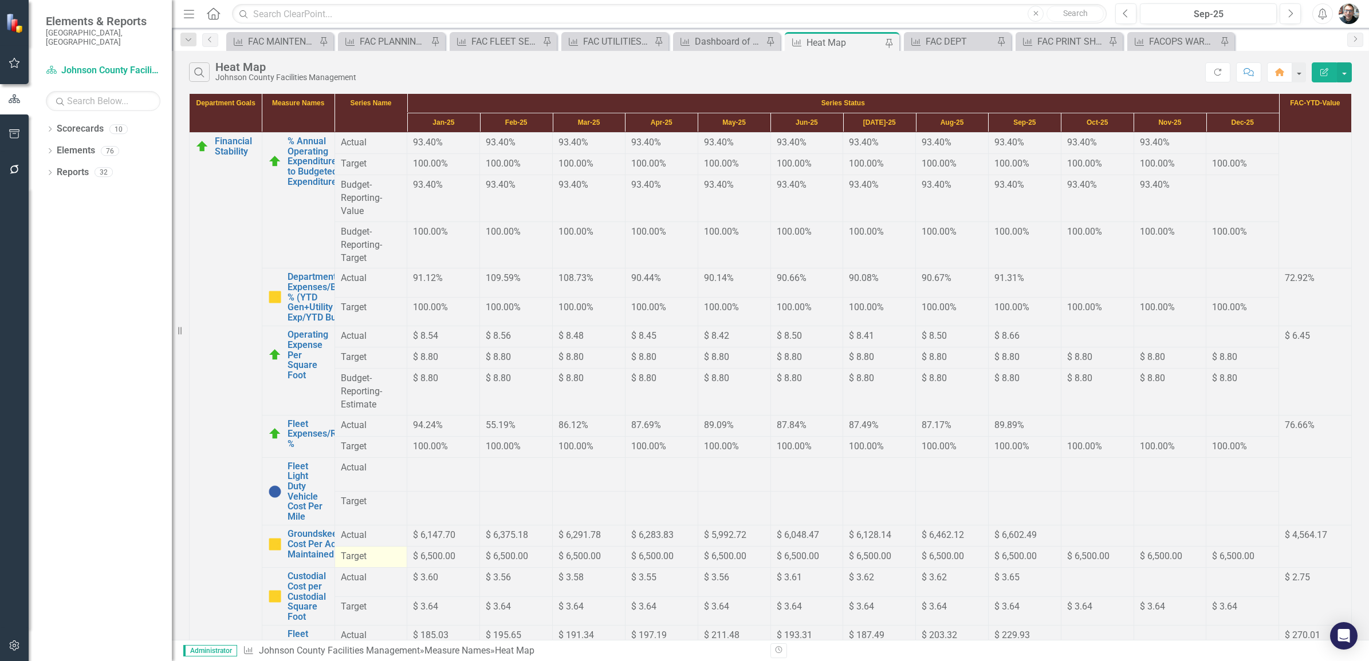
scroll to position [220, 0]
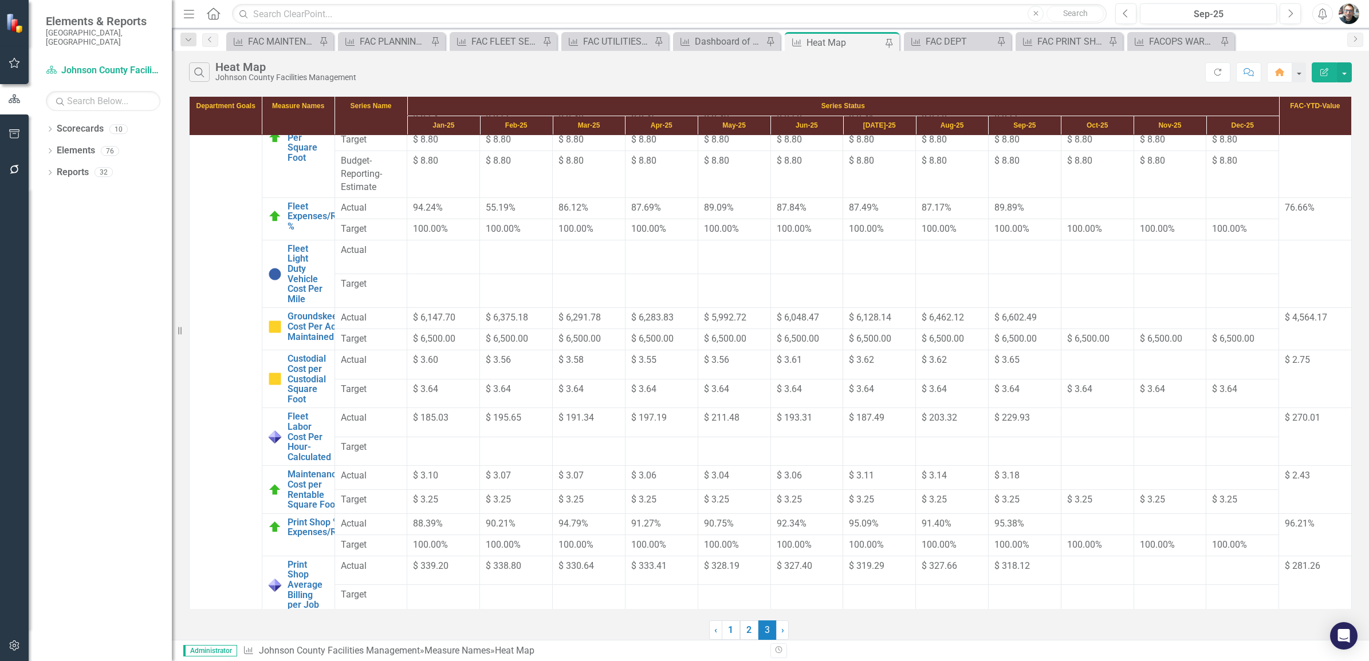
scroll to position [0, 0]
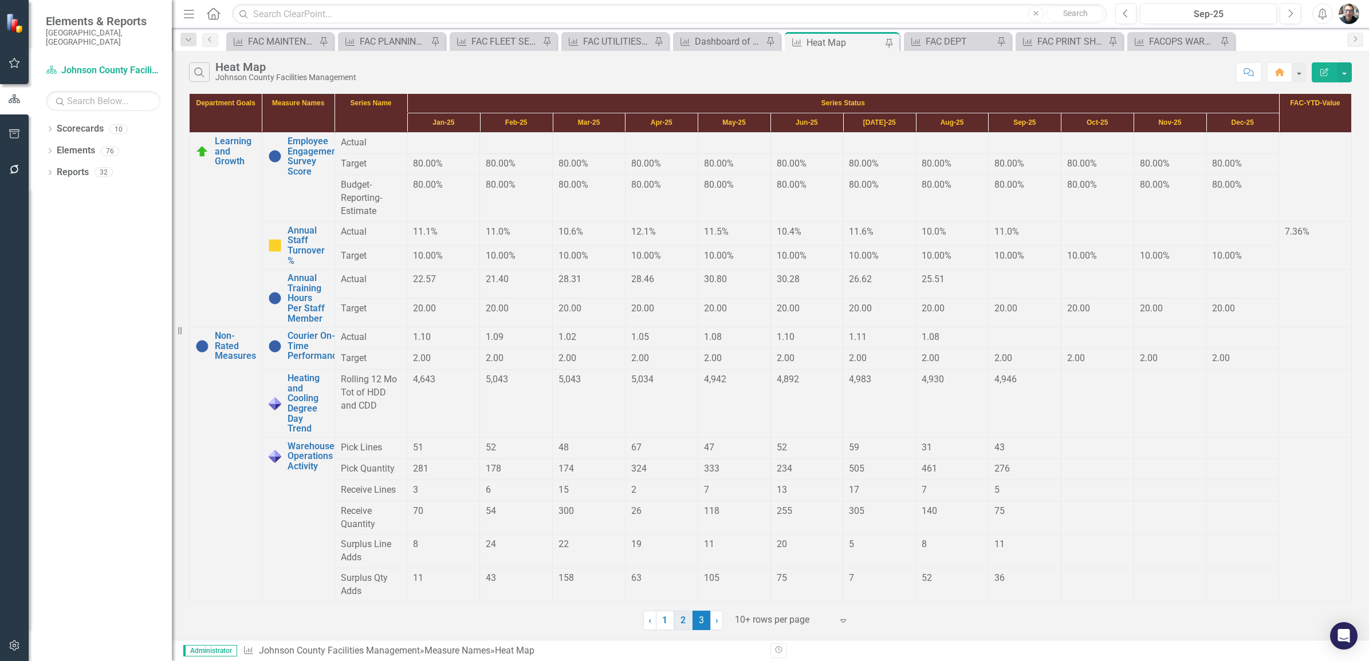
click at [684, 617] on link "2" at bounding box center [683, 620] width 18 height 19
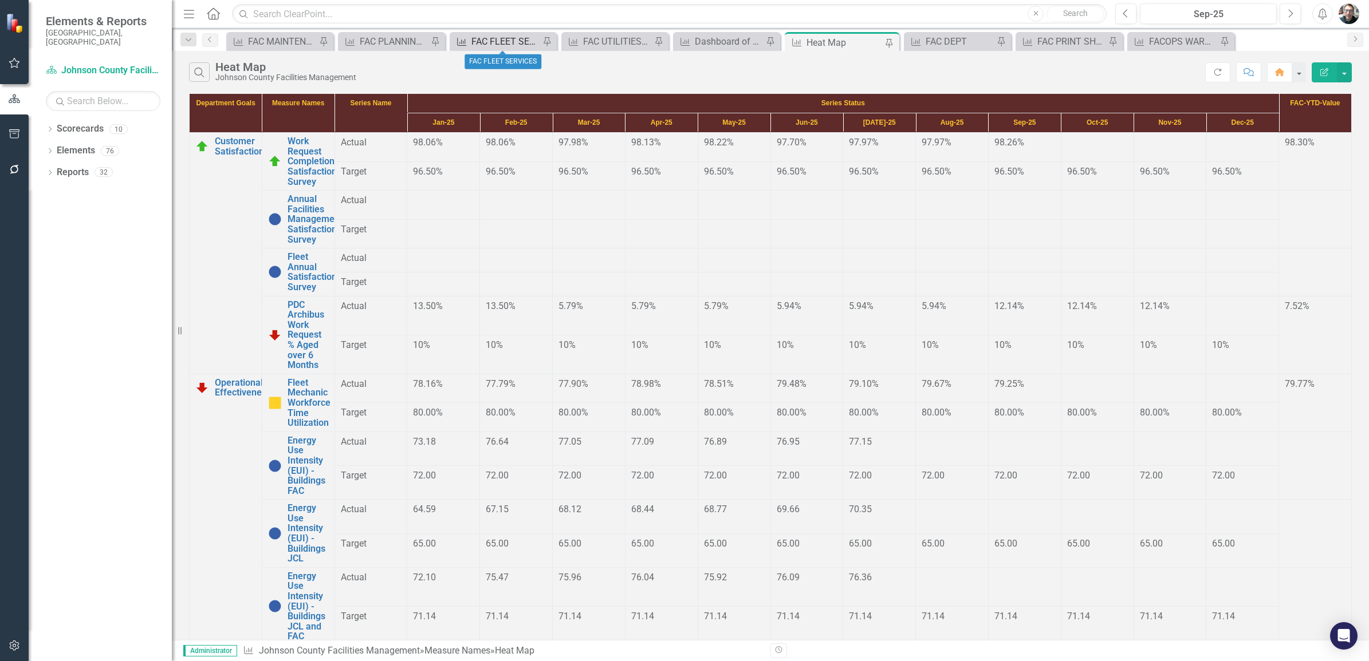
click at [483, 38] on div "FAC FLEET SERVICES" at bounding box center [505, 41] width 68 height 14
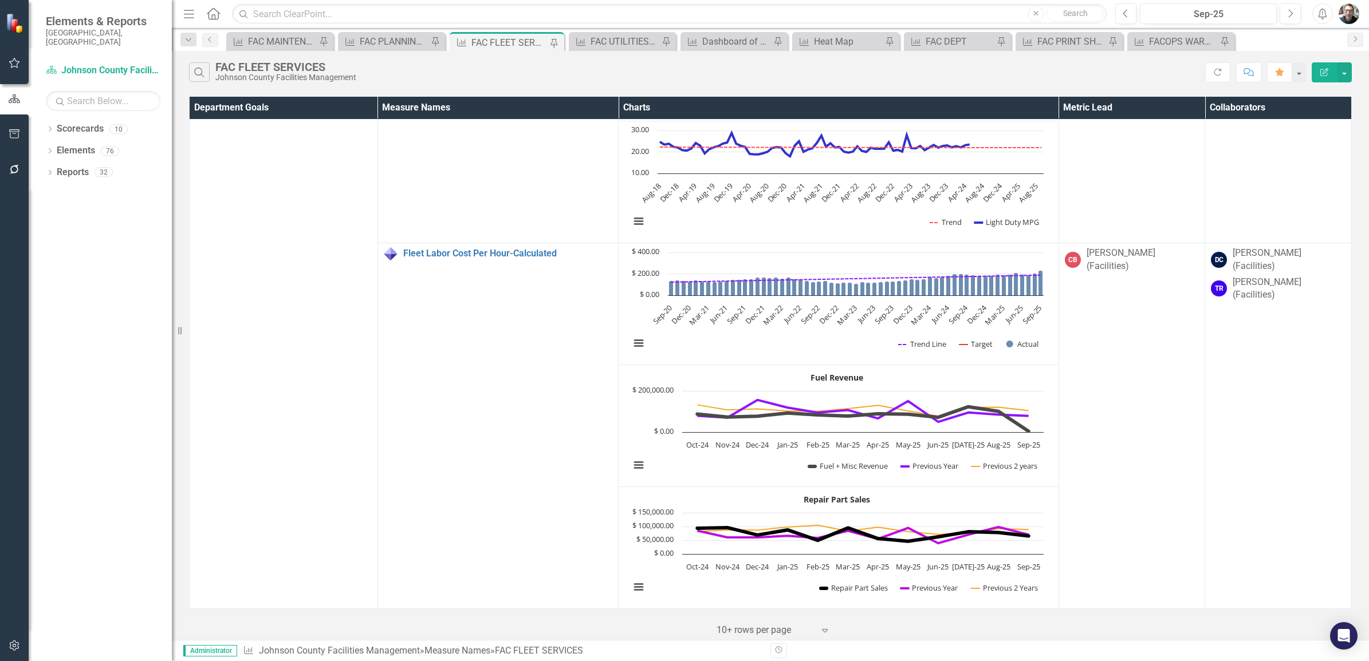
scroll to position [1596, 0]
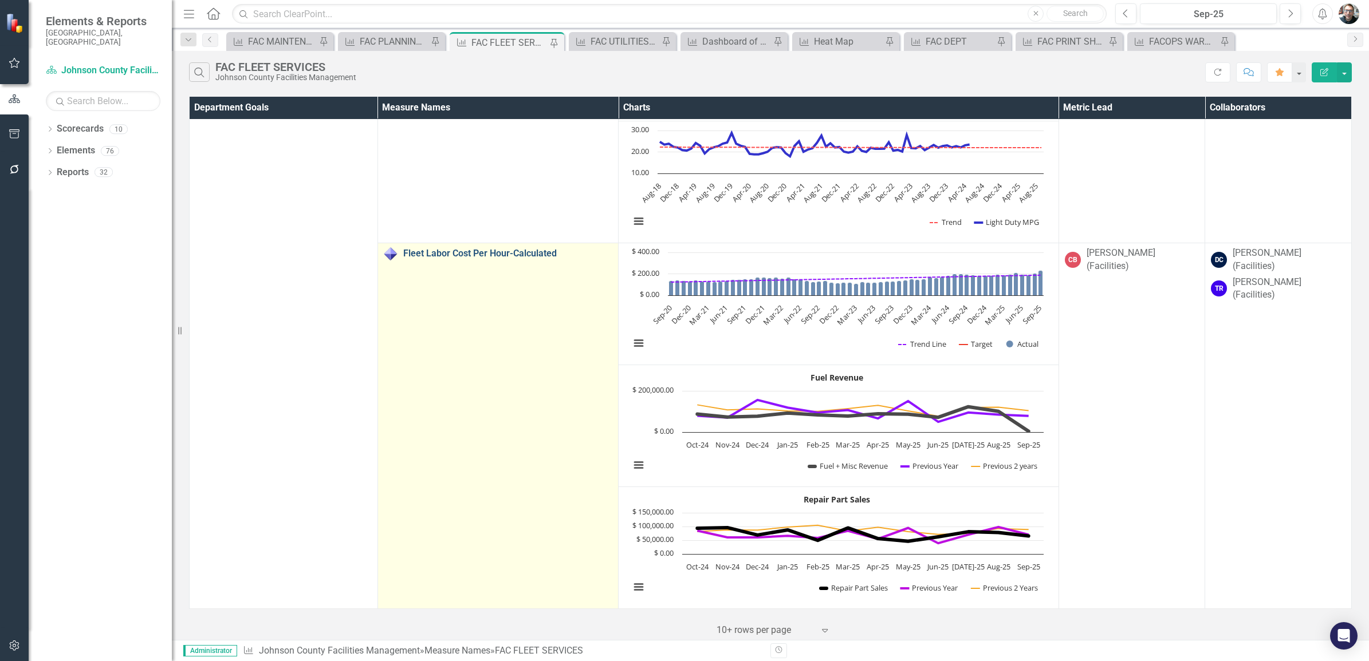
click at [499, 249] on link "Fleet Labor Cost Per Hour-Calculated" at bounding box center [507, 254] width 209 height 10
